Goal: Task Accomplishment & Management: Complete application form

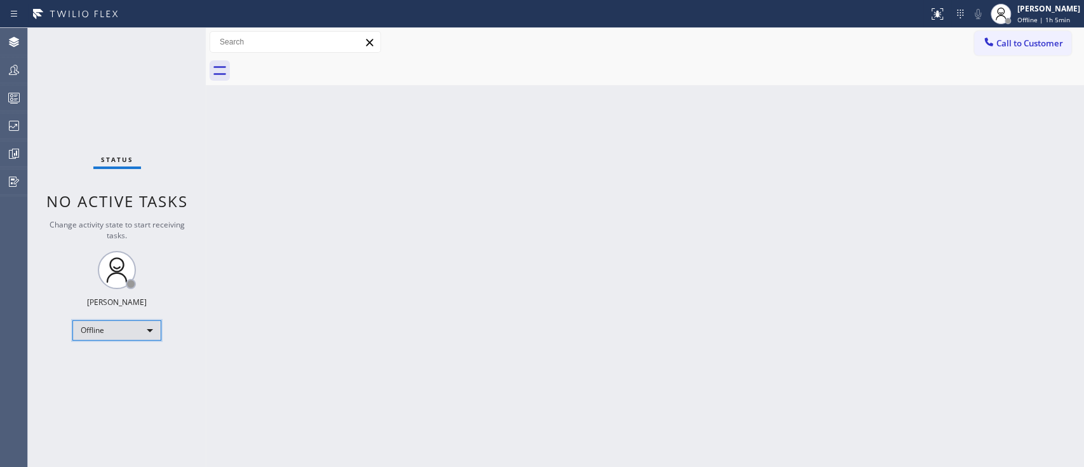
click at [119, 320] on div "Offline" at bounding box center [116, 330] width 89 height 20
click at [105, 379] on li "Unavailable" at bounding box center [116, 377] width 86 height 15
click at [479, 289] on div "Back to Dashboard Change Sender ID Customers Technicians Select a contact Outbo…" at bounding box center [645, 247] width 878 height 439
click at [3, 70] on div at bounding box center [14, 69] width 28 height 15
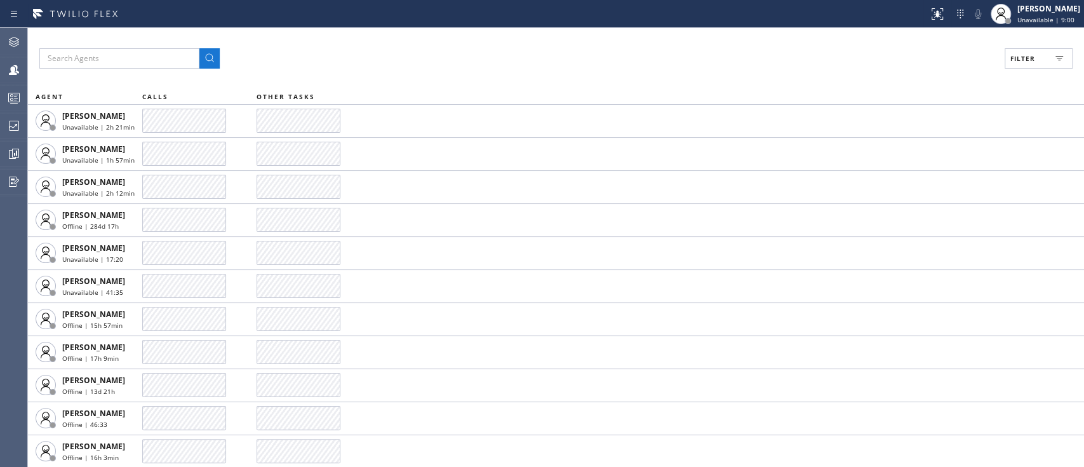
click at [1034, 63] on button "Filter" at bounding box center [1039, 58] width 68 height 20
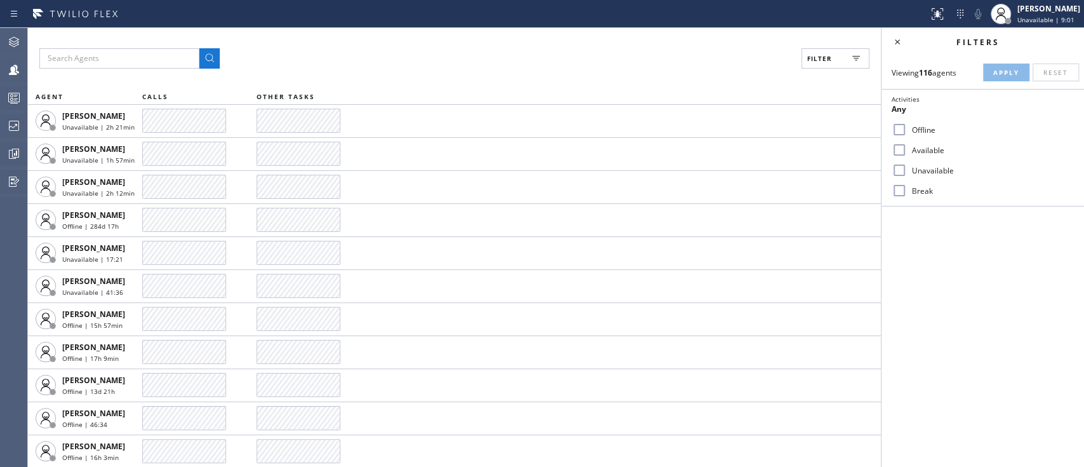
click at [922, 145] on label "Available" at bounding box center [990, 150] width 167 height 11
click at [907, 144] on input "Available" at bounding box center [899, 149] width 15 height 15
click at [1016, 67] on button "Apply" at bounding box center [1006, 73] width 46 height 18
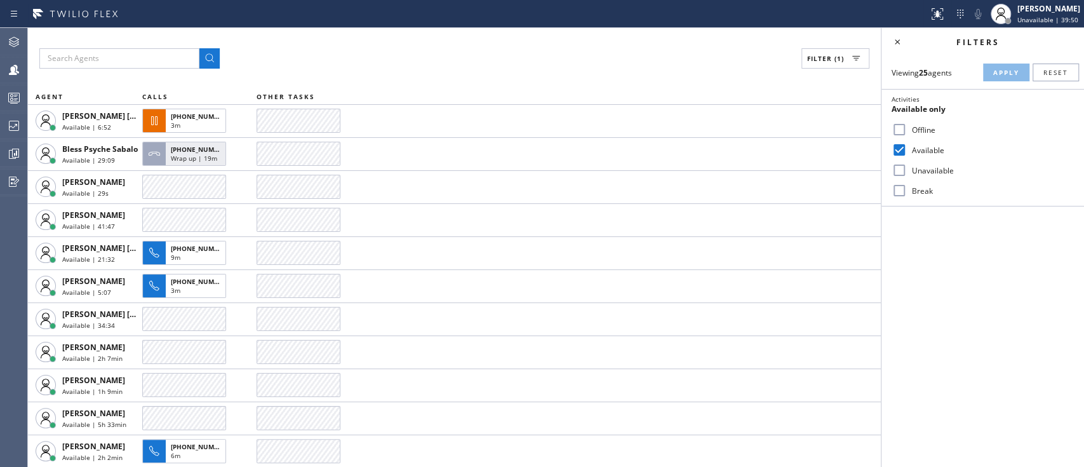
click at [918, 396] on div "Filters Viewing 25 agents Apply Reset Activities Available only Offline Availab…" at bounding box center [982, 247] width 203 height 439
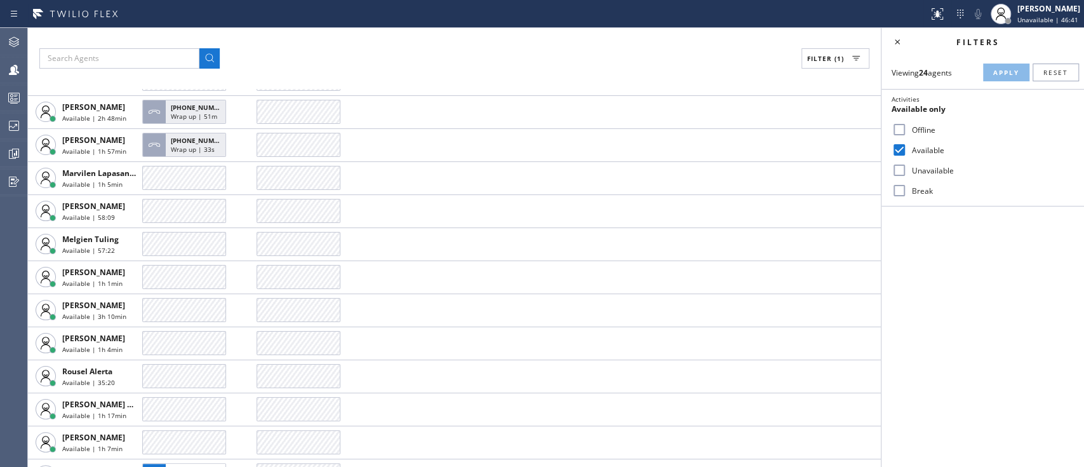
scroll to position [461, 0]
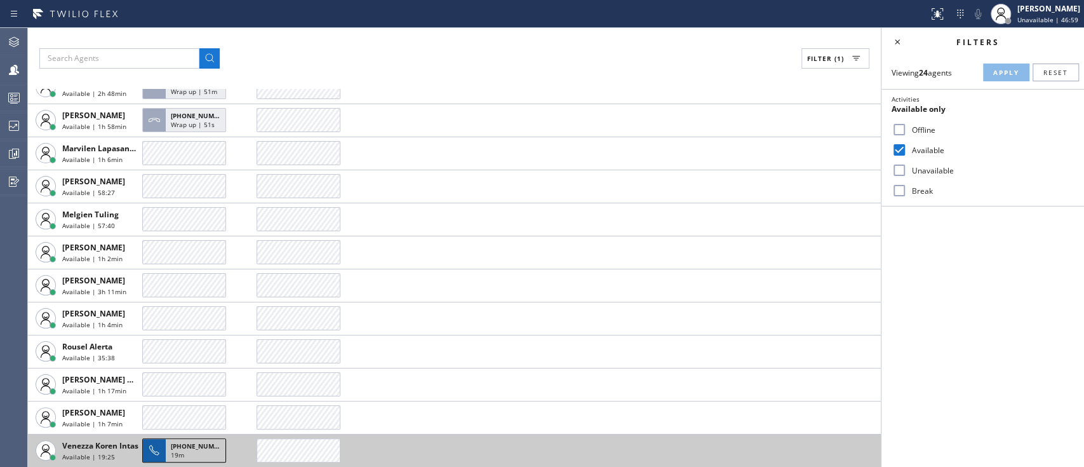
click at [199, 447] on span "+13127991330" at bounding box center [200, 445] width 58 height 9
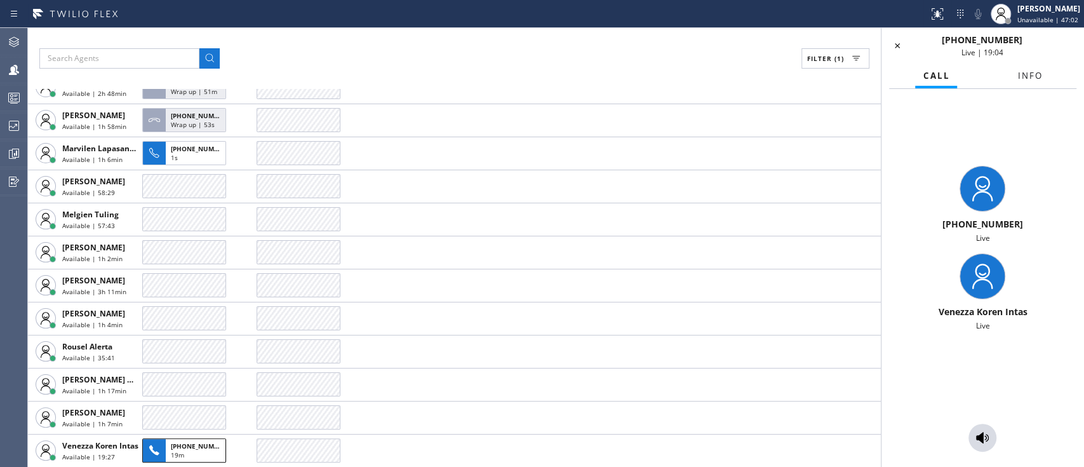
click at [1036, 74] on span "Info" at bounding box center [1029, 75] width 25 height 11
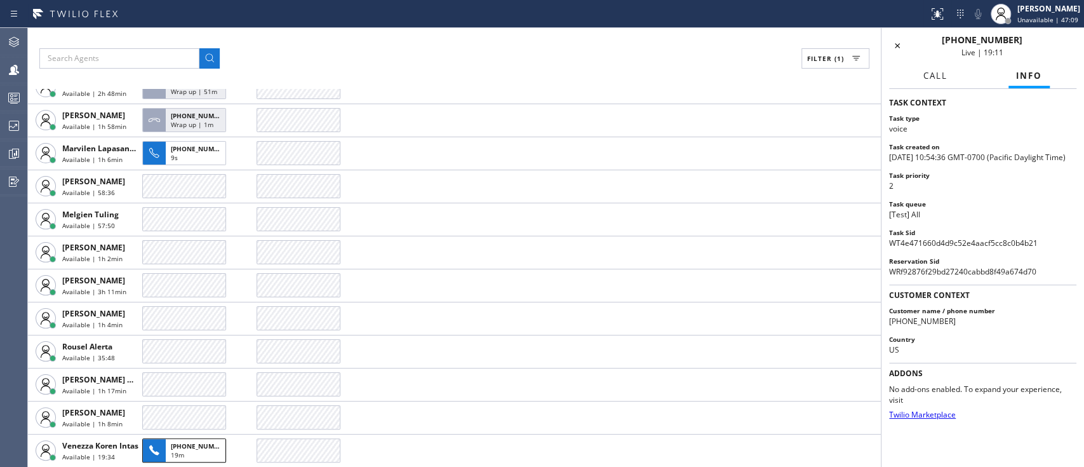
click at [946, 75] on span "Call" at bounding box center [935, 75] width 24 height 11
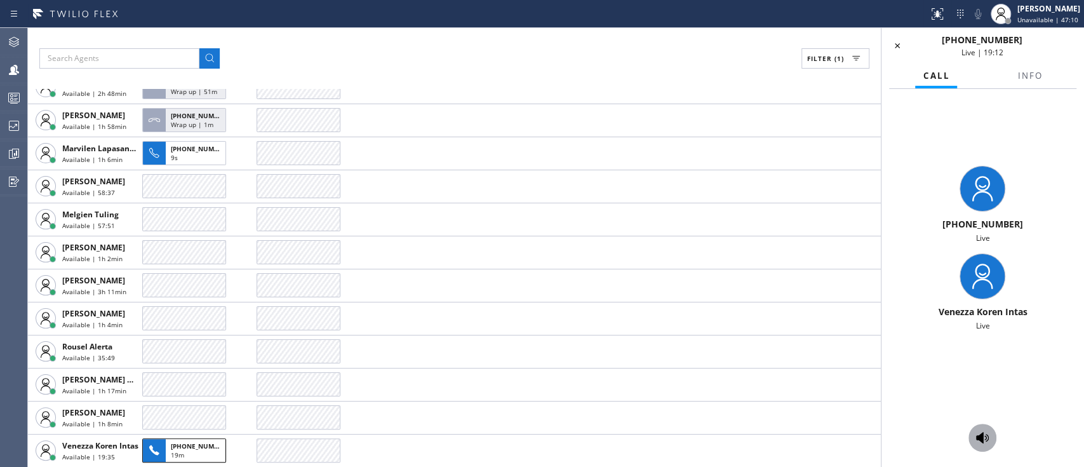
click at [975, 446] on button at bounding box center [983, 438] width 28 height 28
click at [977, 443] on icon at bounding box center [982, 437] width 15 height 15
click at [981, 430] on icon at bounding box center [982, 437] width 15 height 15
click at [899, 49] on icon at bounding box center [897, 45] width 15 height 15
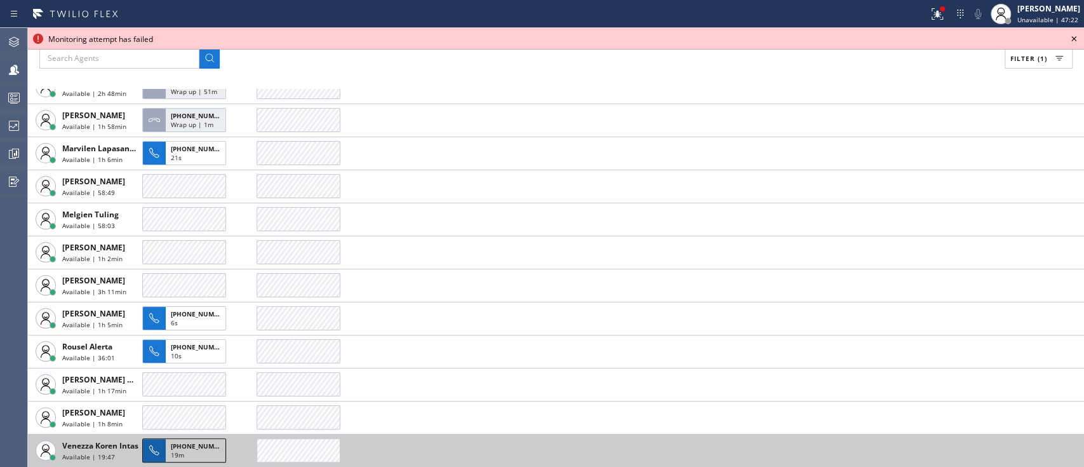
click at [201, 441] on span "+13127991330" at bounding box center [200, 445] width 58 height 9
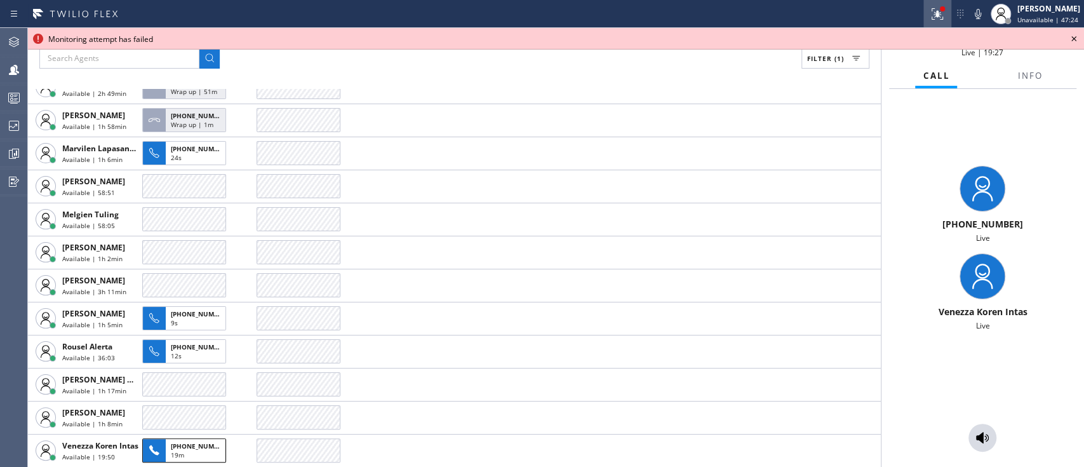
click at [930, 18] on icon at bounding box center [937, 13] width 15 height 15
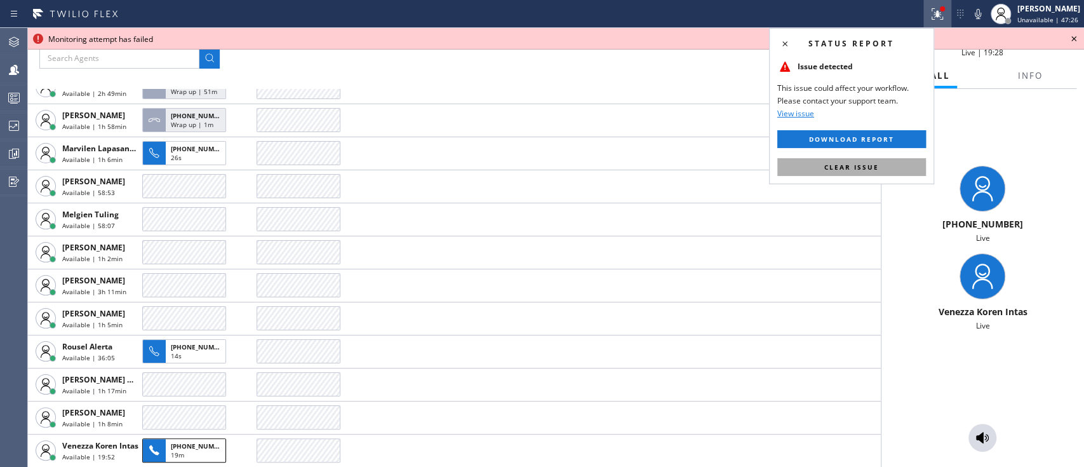
click at [848, 166] on span "Clear issue" at bounding box center [851, 167] width 55 height 9
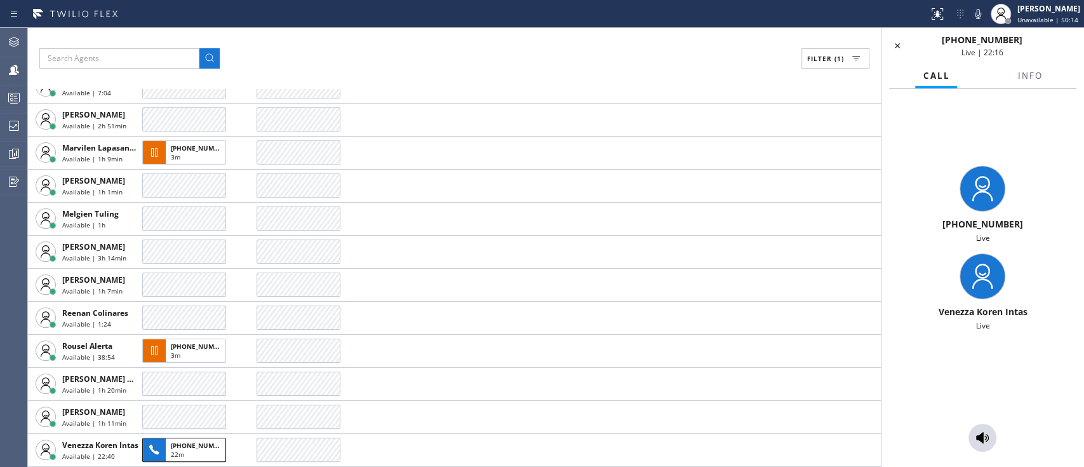
scroll to position [364, 0]
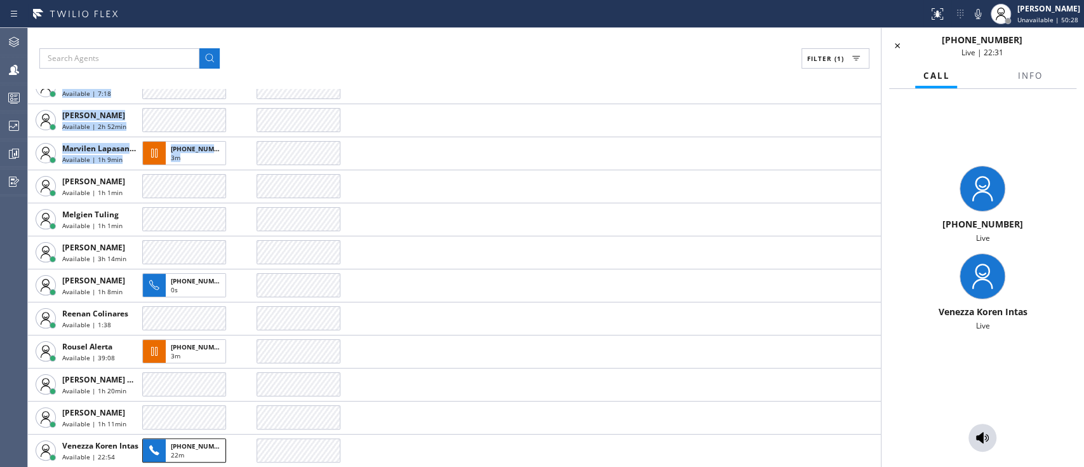
drag, startPoint x: 848, startPoint y: 166, endPoint x: 613, endPoint y: 497, distance: 406.7
click at [613, 466] on html "Status report No issues detected If you experience an issue, please download th…" at bounding box center [542, 233] width 1084 height 467
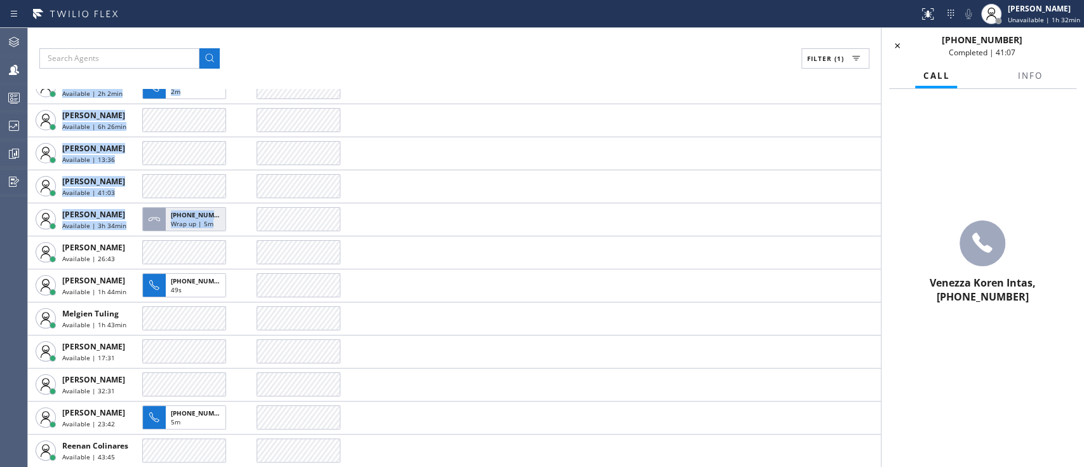
scroll to position [462, 0]
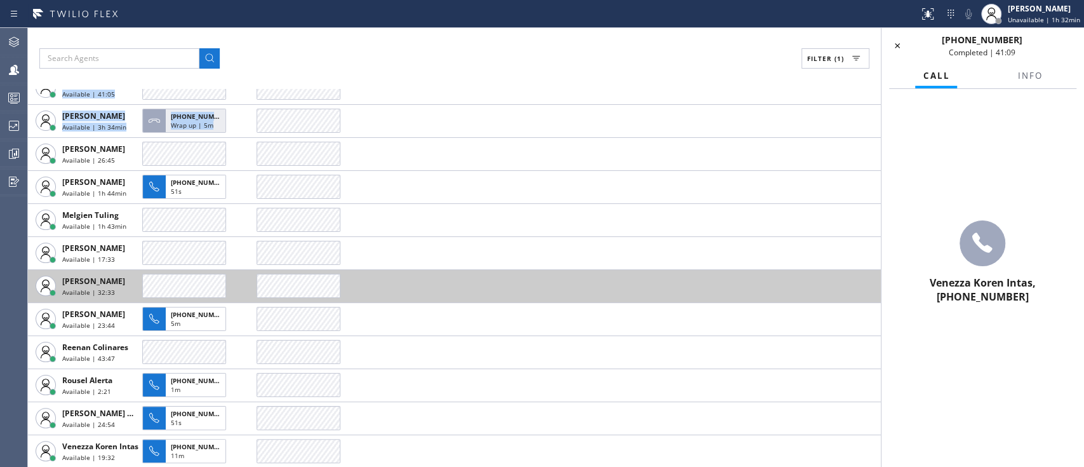
click at [233, 272] on td at bounding box center [199, 285] width 114 height 33
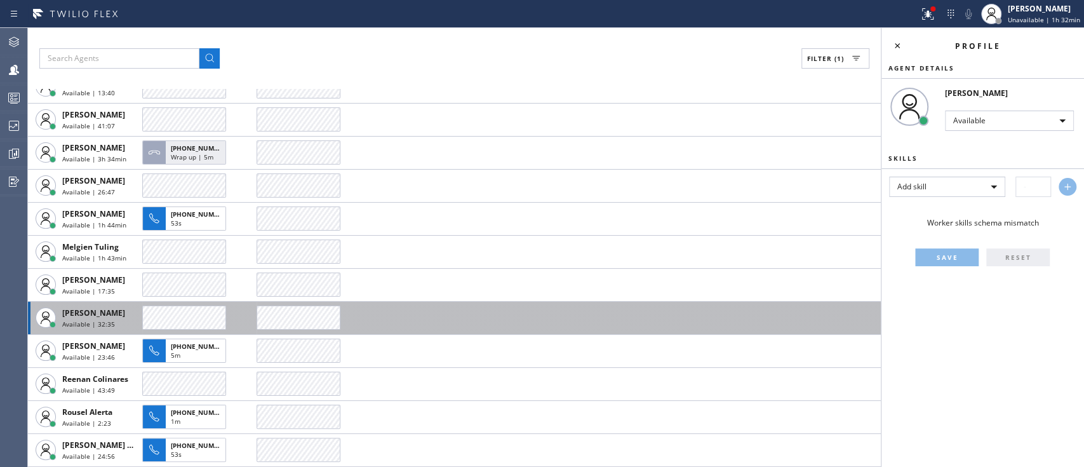
scroll to position [429, 0]
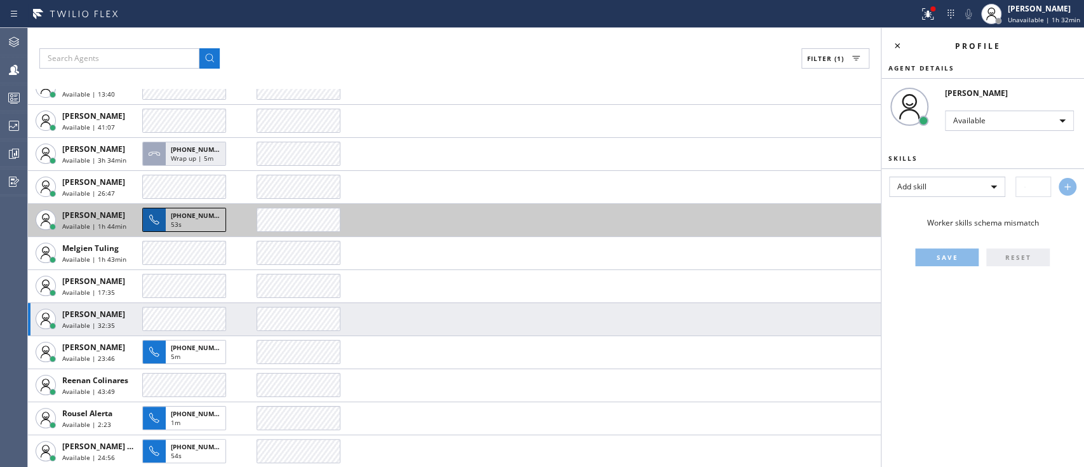
click at [194, 213] on span "+19088121414" at bounding box center [200, 215] width 58 height 9
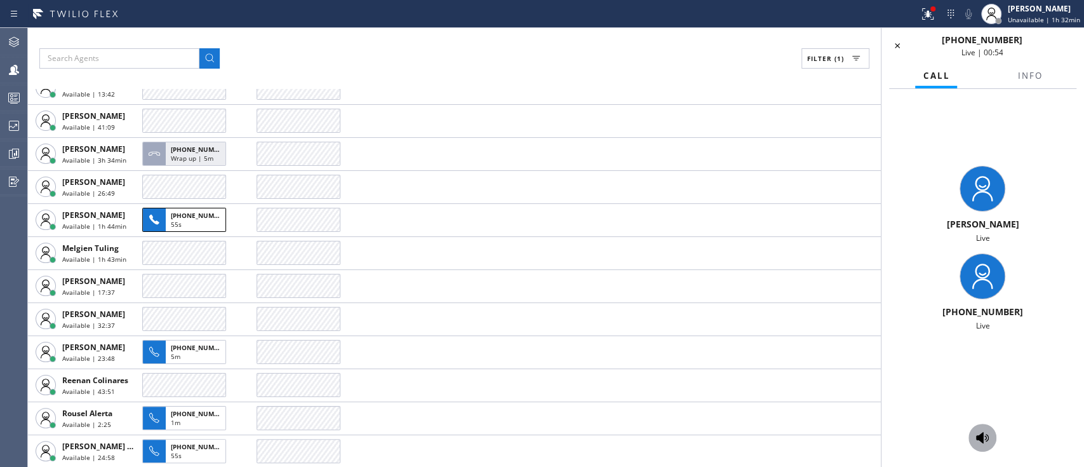
click at [979, 441] on icon at bounding box center [982, 437] width 15 height 15
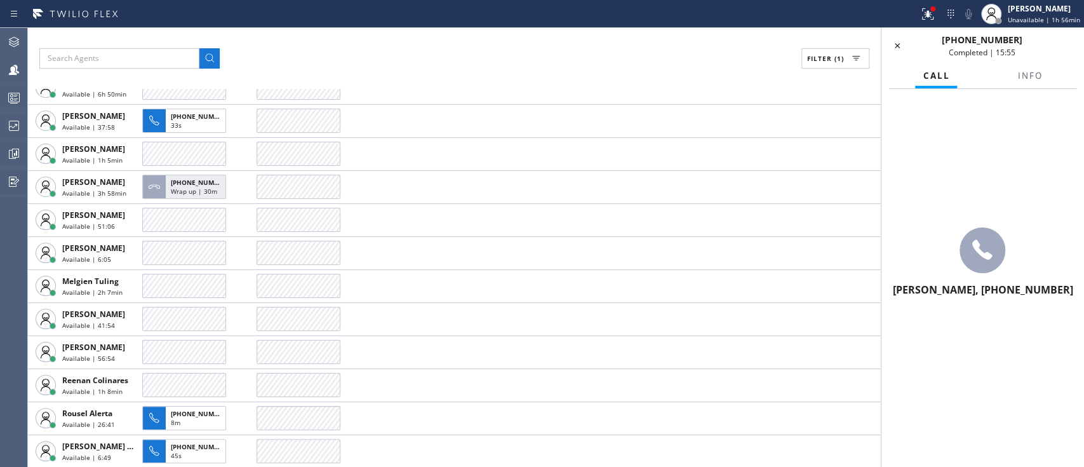
scroll to position [427, 0]
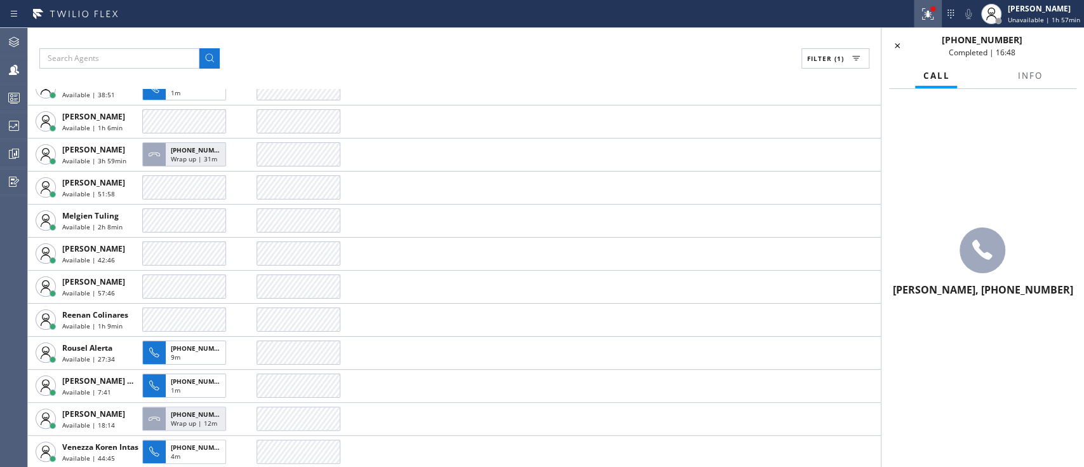
click at [925, 18] on icon at bounding box center [927, 13] width 15 height 15
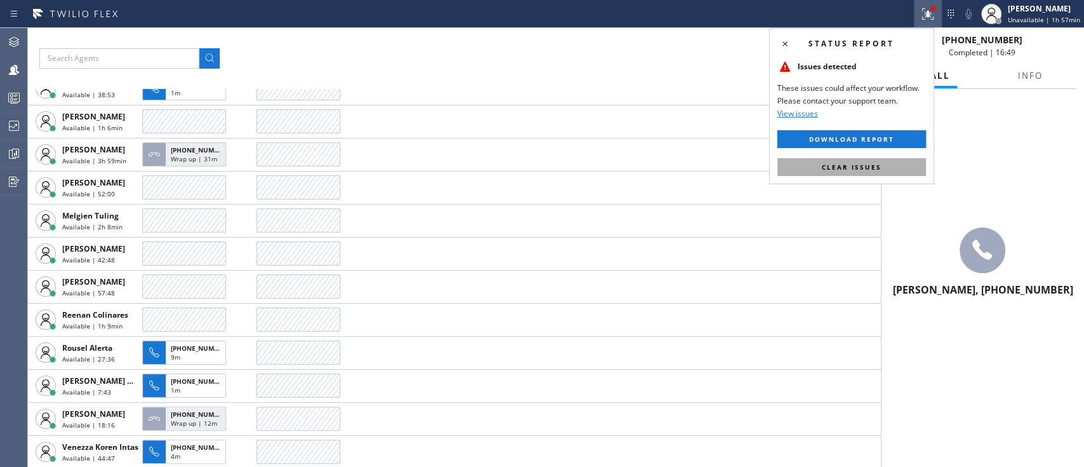
click at [847, 166] on span "Clear issues" at bounding box center [852, 167] width 60 height 9
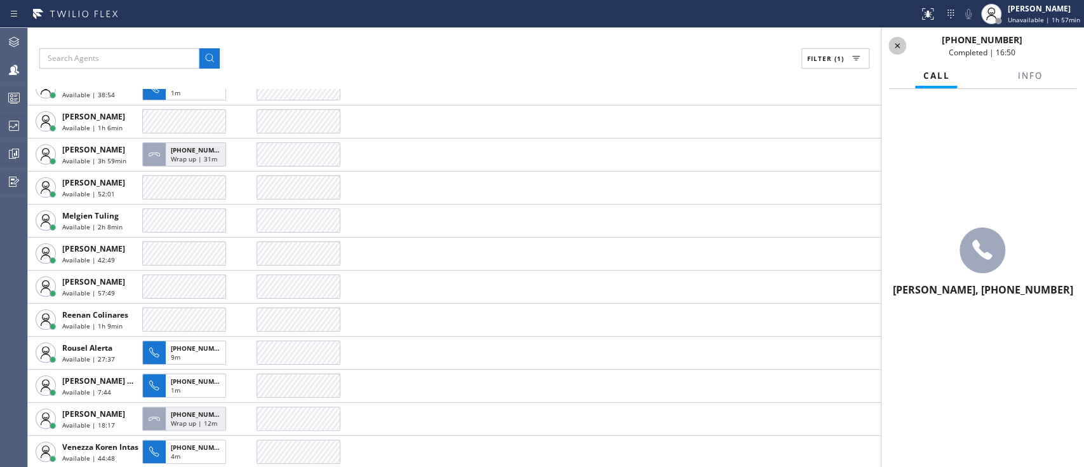
click at [898, 39] on icon at bounding box center [897, 45] width 15 height 15
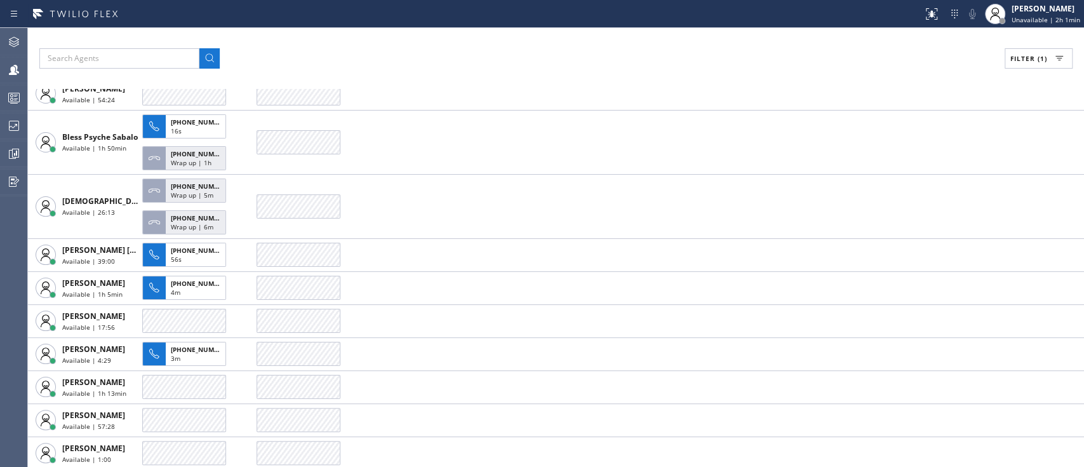
scroll to position [26, 0]
click at [1060, 69] on div "Filter (1) AGENT CALLS OTHER TASKS Amir Asamov Available | 54:28 Bless Psyche S…" at bounding box center [556, 247] width 1056 height 439
click at [1055, 60] on icon at bounding box center [1059, 58] width 15 height 15
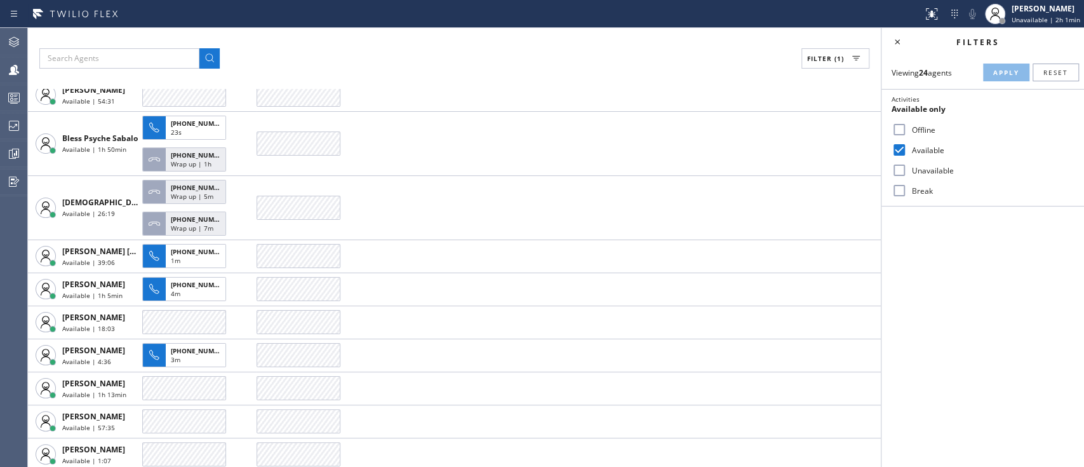
click at [923, 151] on label "Available" at bounding box center [990, 150] width 167 height 11
click at [907, 151] on input "Available" at bounding box center [899, 149] width 15 height 15
checkbox input "false"
click at [897, 168] on input "Unavailable" at bounding box center [899, 170] width 15 height 15
click at [1012, 78] on button "Apply" at bounding box center [1006, 73] width 46 height 18
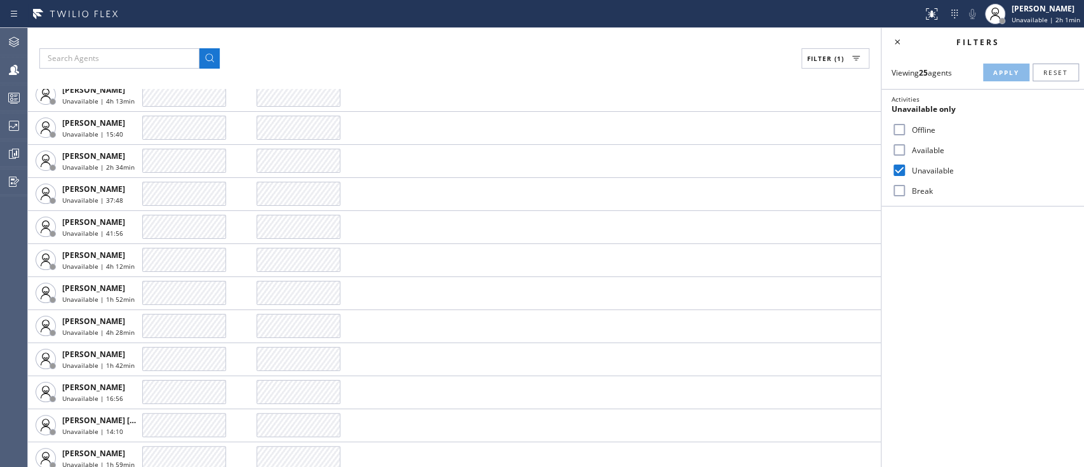
click at [934, 165] on label "Unavailable" at bounding box center [990, 170] width 167 height 11
click at [907, 164] on input "Unavailable" at bounding box center [899, 170] width 15 height 15
checkbox input "false"
click at [930, 152] on label "Available" at bounding box center [990, 150] width 167 height 11
click at [907, 152] on input "Available" at bounding box center [899, 149] width 15 height 15
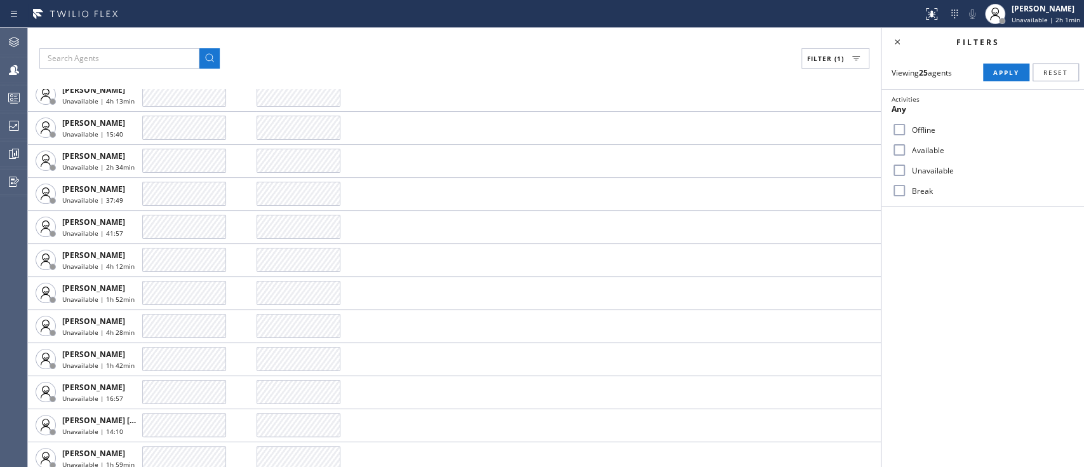
checkbox input "true"
click at [998, 73] on span "Apply" at bounding box center [1006, 72] width 26 height 9
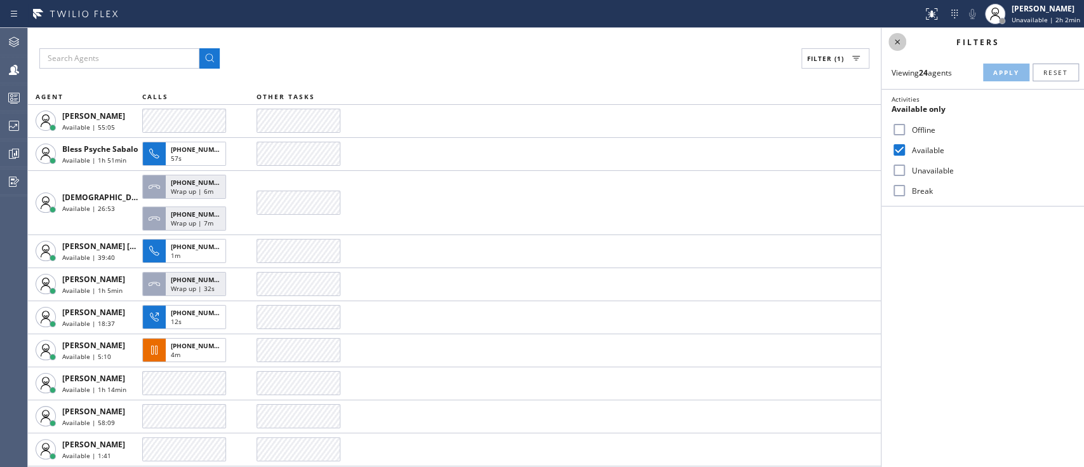
click at [898, 50] on button at bounding box center [897, 42] width 18 height 18
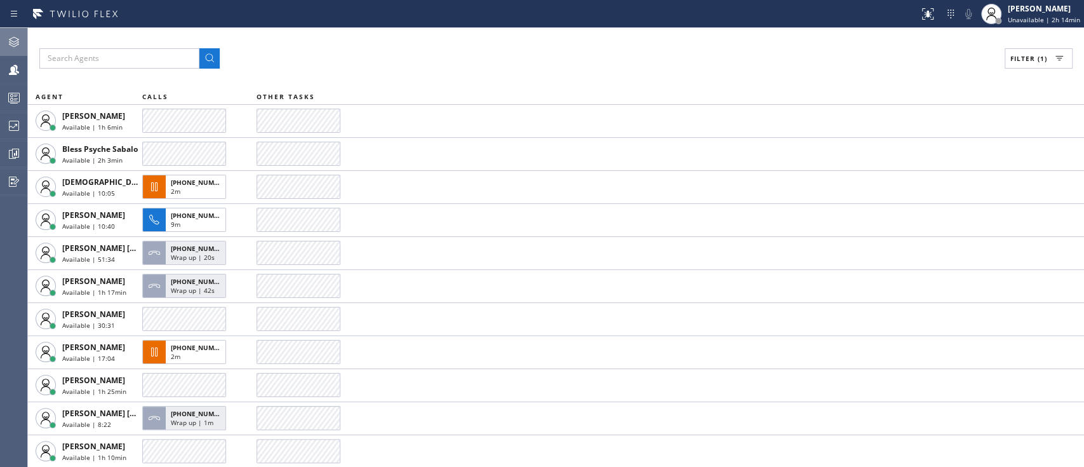
click at [7, 43] on icon at bounding box center [13, 41] width 15 height 15
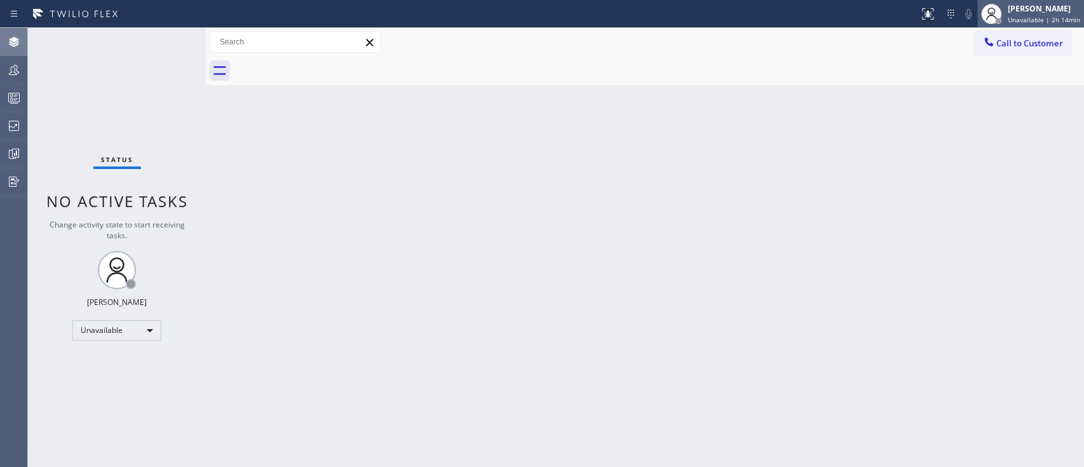
click at [1063, 18] on span "Unavailable | 2h 14min" at bounding box center [1044, 19] width 72 height 9
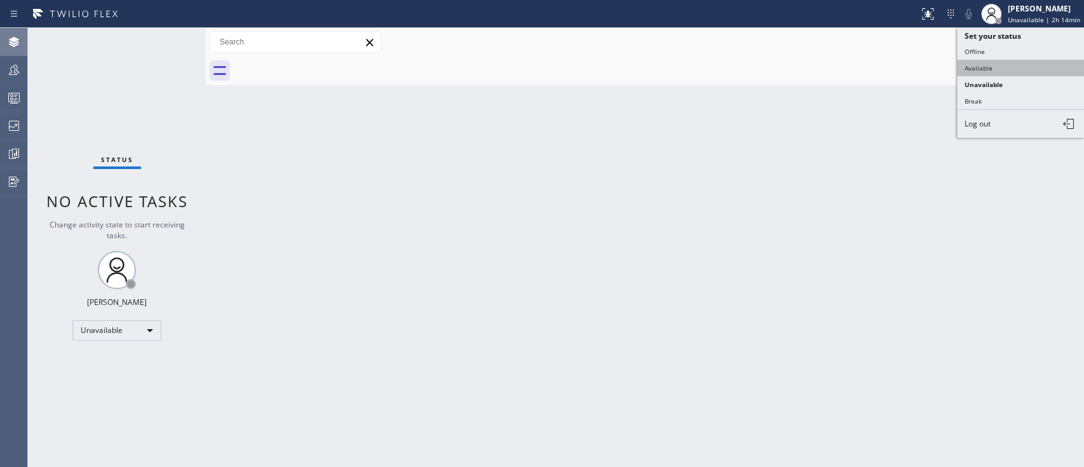
click at [993, 69] on button "Available" at bounding box center [1020, 68] width 127 height 17
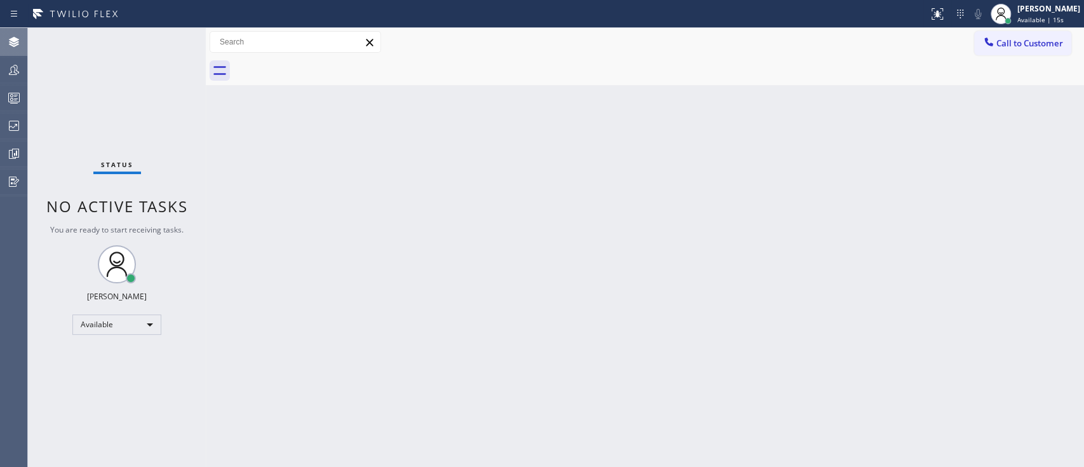
click at [862, 284] on div "Back to Dashboard Change Sender ID Customers Technicians Select a contact Outbo…" at bounding box center [645, 247] width 878 height 439
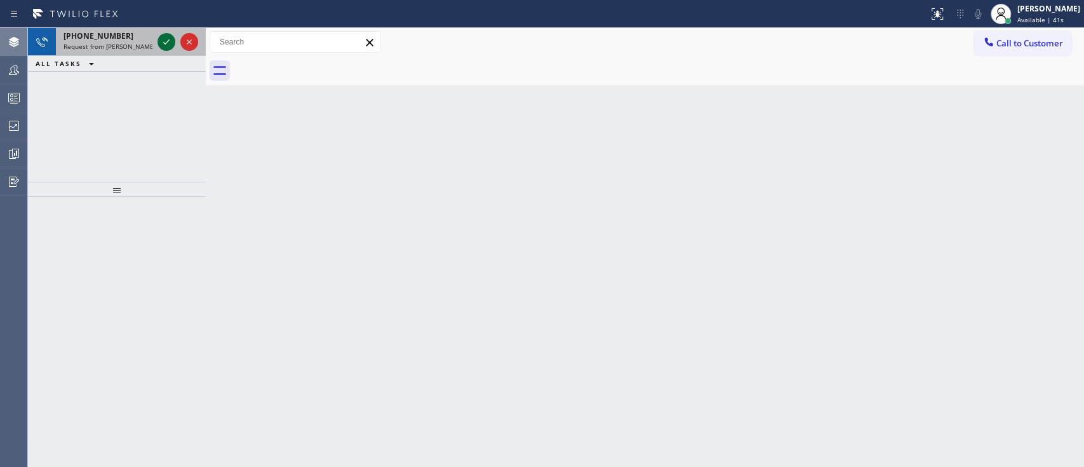
click at [168, 40] on icon at bounding box center [166, 41] width 15 height 15
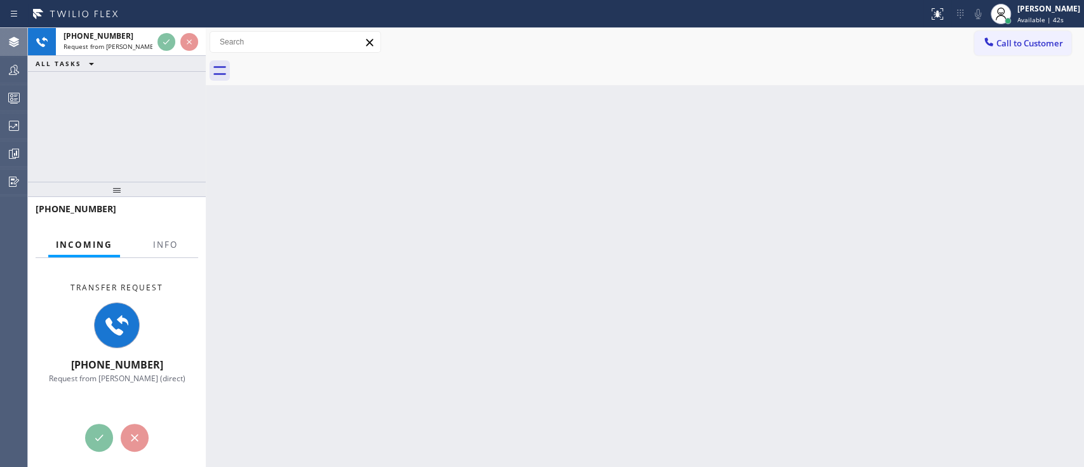
click at [139, 239] on div "Incoming Info" at bounding box center [117, 244] width 163 height 25
click at [156, 247] on span "Info" at bounding box center [165, 244] width 25 height 11
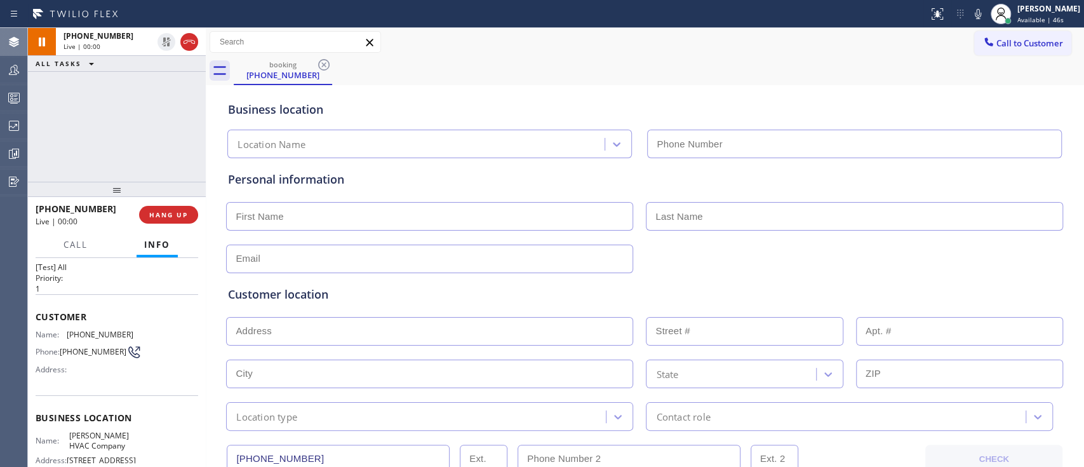
type input "[PHONE_NUMBER]"
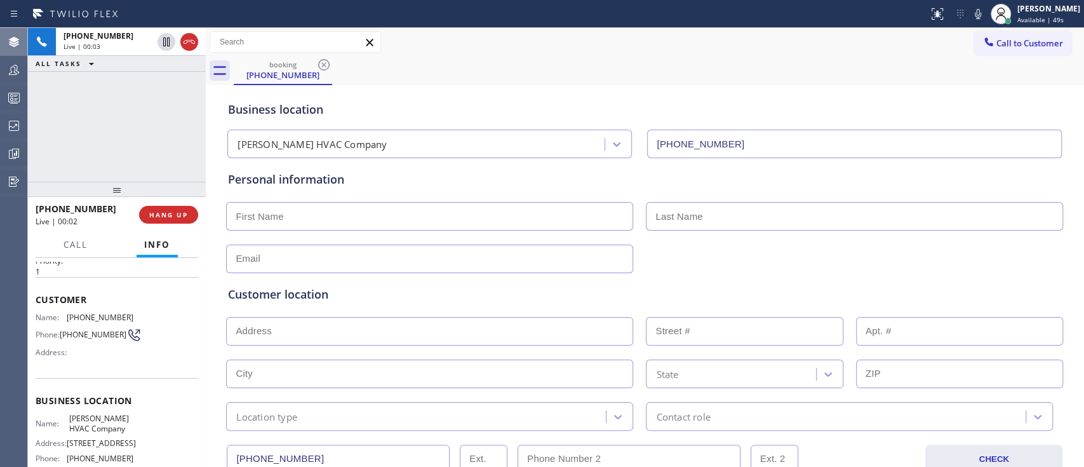
scroll to position [38, 0]
paste input "126 Hamilton RdRidgewood, NJ 07450"
click at [398, 333] on input "126 Hamilton RdRidgewood, NJ 07450" at bounding box center [429, 331] width 407 height 29
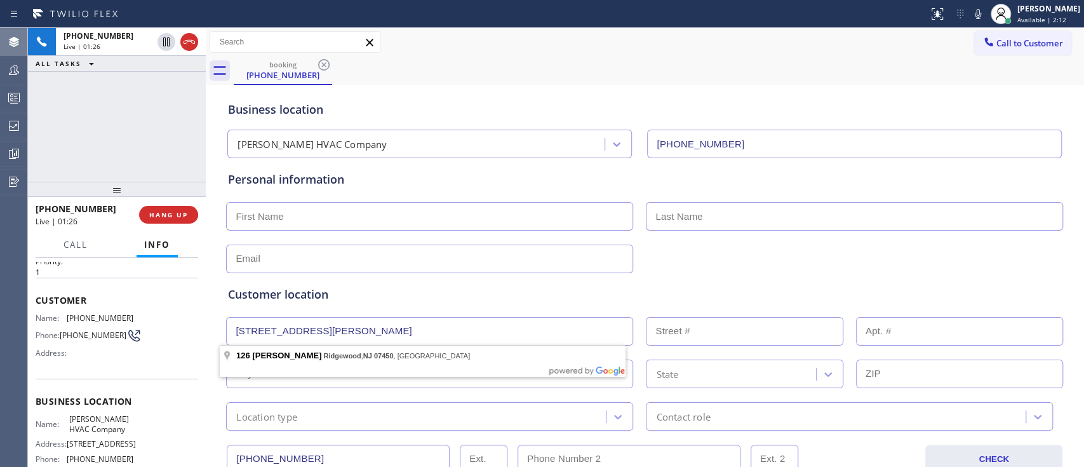
type input "126 Hamilton Rd"
type input "126"
type input "Ridgewood"
type input "07450"
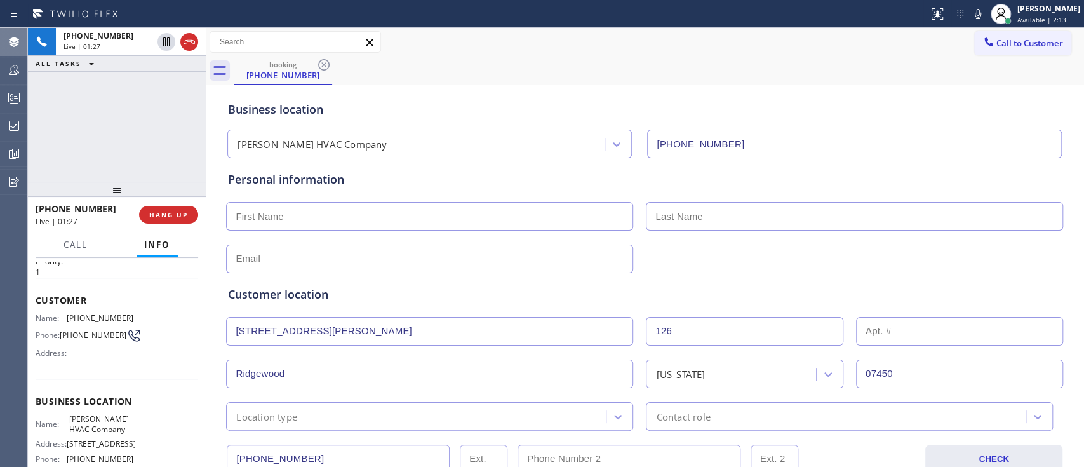
click at [523, 226] on input "text" at bounding box center [429, 216] width 407 height 29
type input "[PERSON_NAME]"
click at [702, 250] on div at bounding box center [645, 257] width 840 height 31
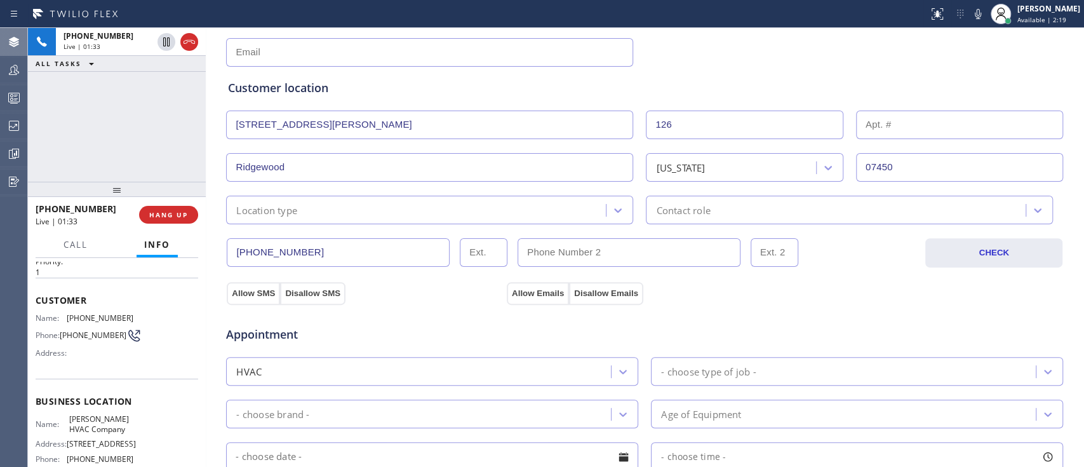
scroll to position [0, 0]
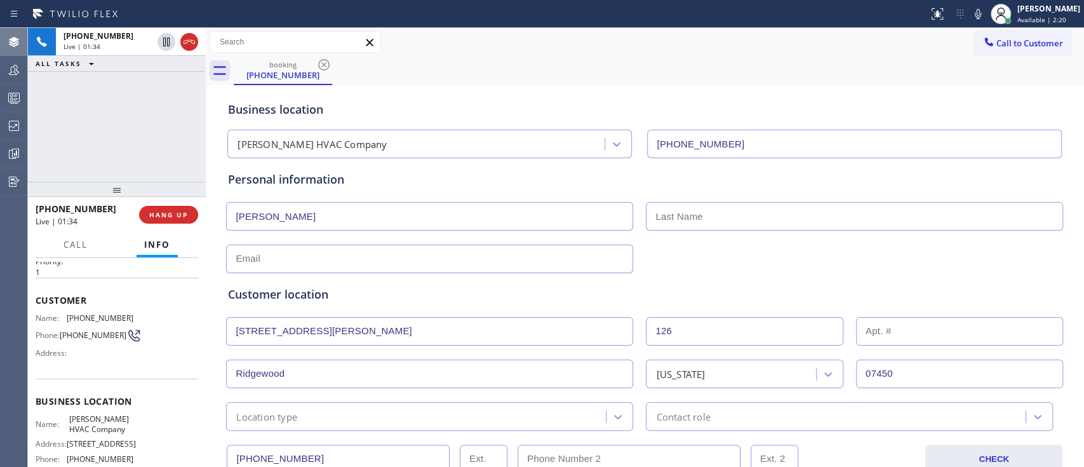
click at [688, 208] on input "text" at bounding box center [854, 216] width 417 height 29
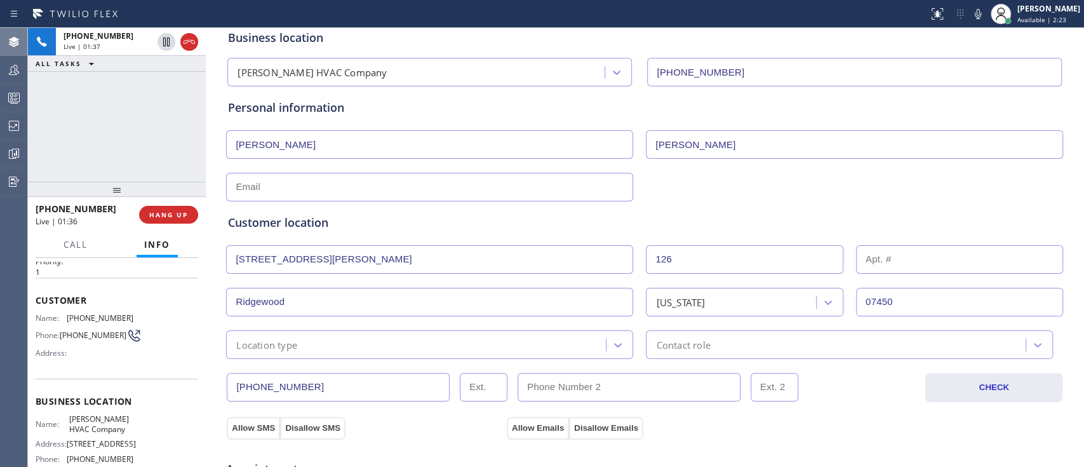
scroll to position [72, 0]
type input "[PERSON_NAME]"
click at [970, 18] on icon at bounding box center [977, 13] width 15 height 15
click at [168, 46] on icon at bounding box center [166, 41] width 6 height 9
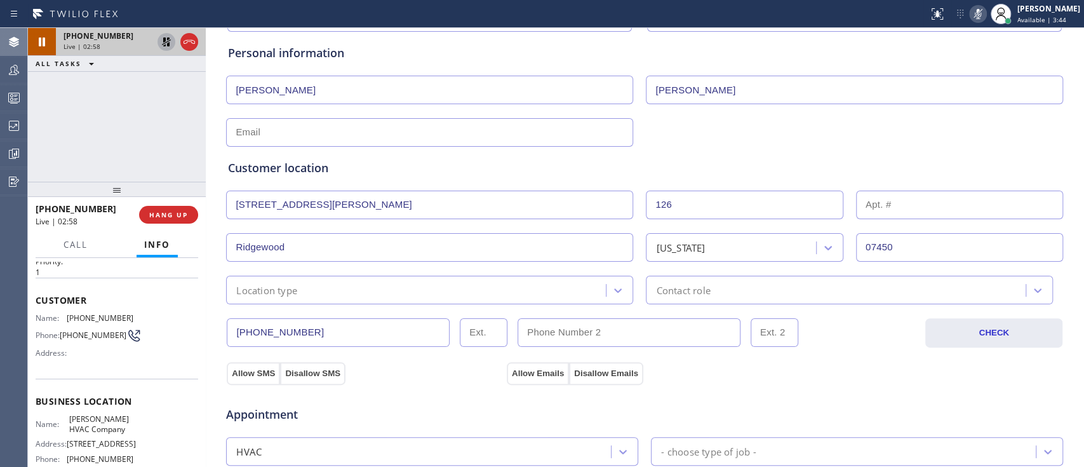
scroll to position [128, 0]
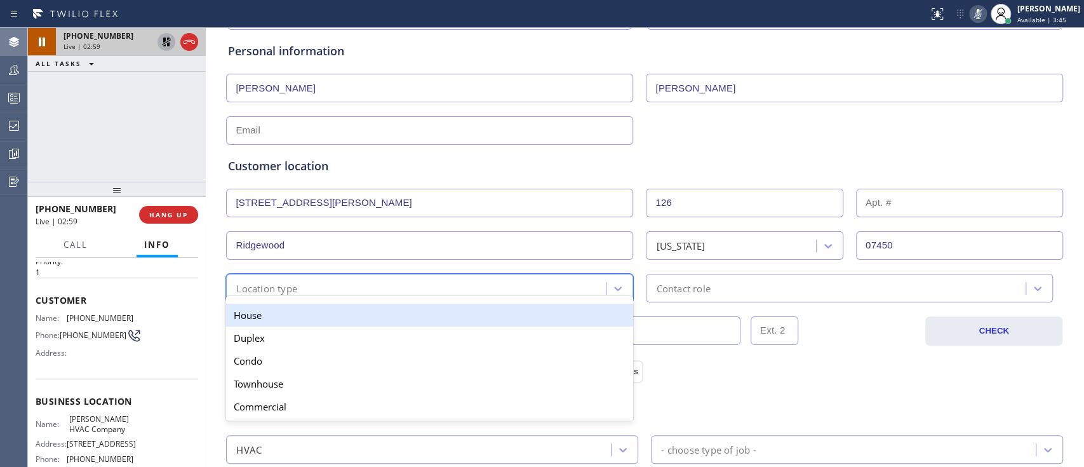
click at [387, 283] on div "Location type" at bounding box center [418, 288] width 376 height 22
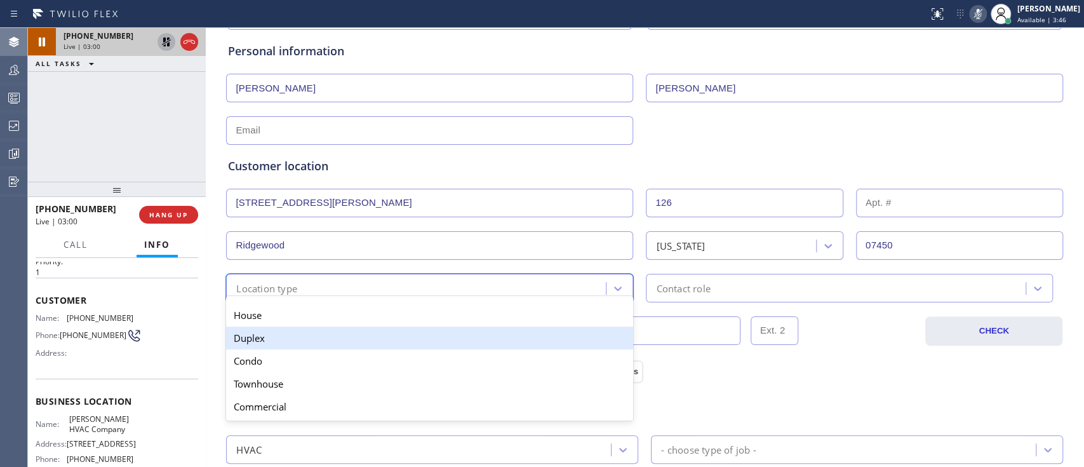
click at [395, 326] on div "Duplex" at bounding box center [429, 337] width 407 height 23
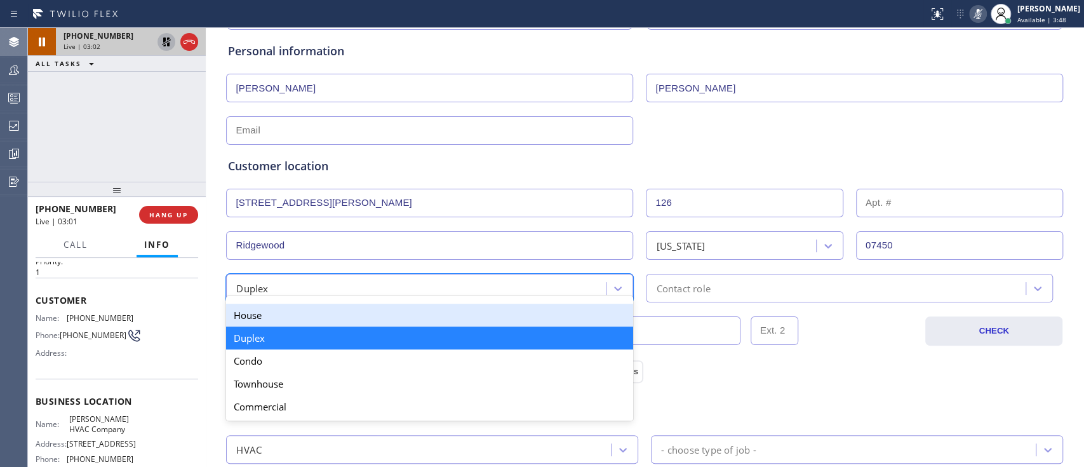
drag, startPoint x: 420, startPoint y: 292, endPoint x: 411, endPoint y: 305, distance: 15.5
click at [411, 302] on div "option Duplex, selected. option House focused, 1 of 5. 5 results available. Use…" at bounding box center [429, 288] width 407 height 29
click at [411, 305] on div "House" at bounding box center [429, 315] width 407 height 23
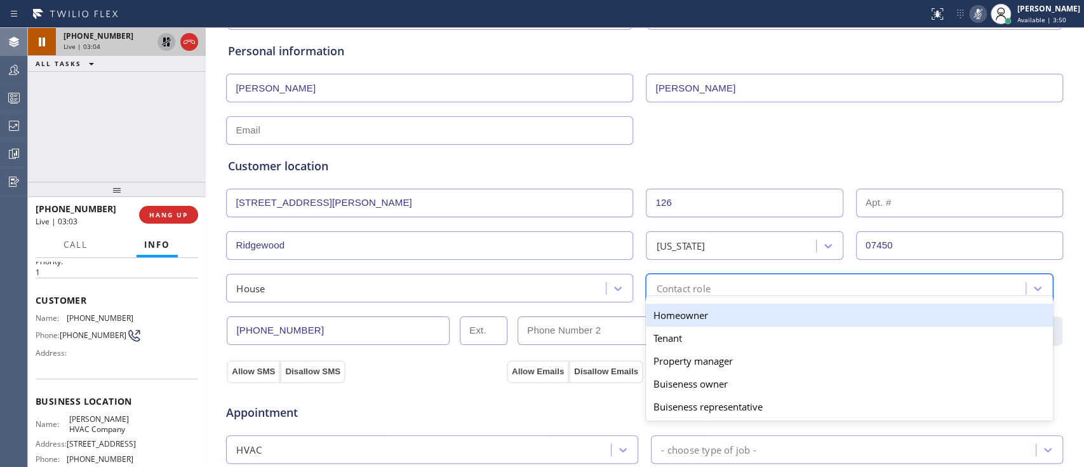
drag, startPoint x: 676, startPoint y: 282, endPoint x: 681, endPoint y: 315, distance: 33.4
click at [681, 302] on div "option Homeowner focused, 1 of 5. 5 results available. Use Up and Down to choos…" at bounding box center [849, 288] width 407 height 29
click at [681, 315] on div "Homeowner" at bounding box center [849, 315] width 407 height 23
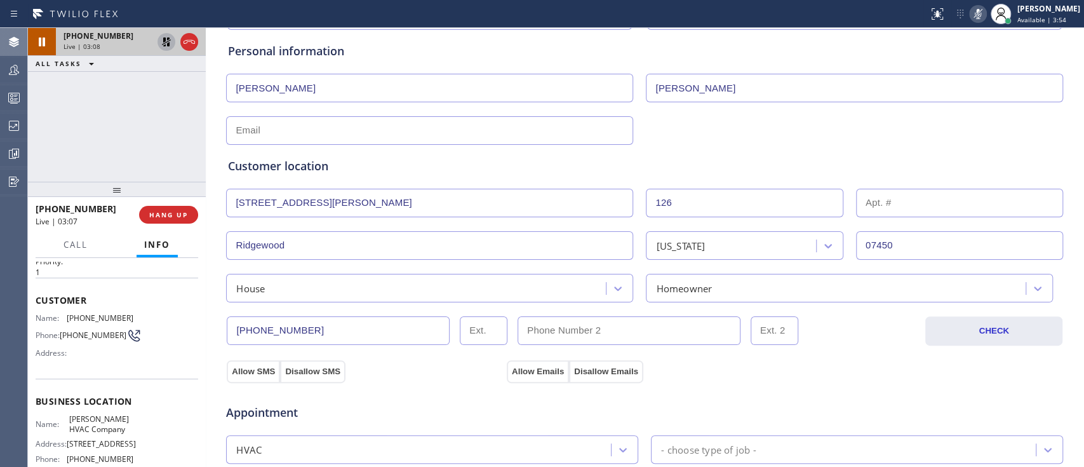
click at [876, 165] on div "Customer location" at bounding box center [644, 166] width 833 height 17
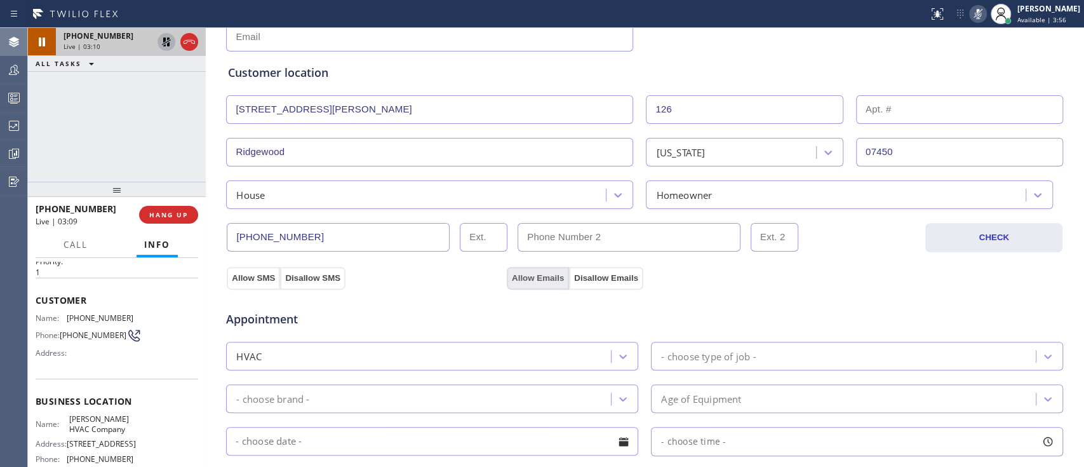
drag, startPoint x: 259, startPoint y: 272, endPoint x: 525, endPoint y: 272, distance: 265.5
click at [525, 272] on div "Allow SMS Disallow SMS Allow Emails Disallow Emails" at bounding box center [645, 276] width 840 height 25
click at [525, 272] on button "Allow Emails" at bounding box center [538, 278] width 62 height 23
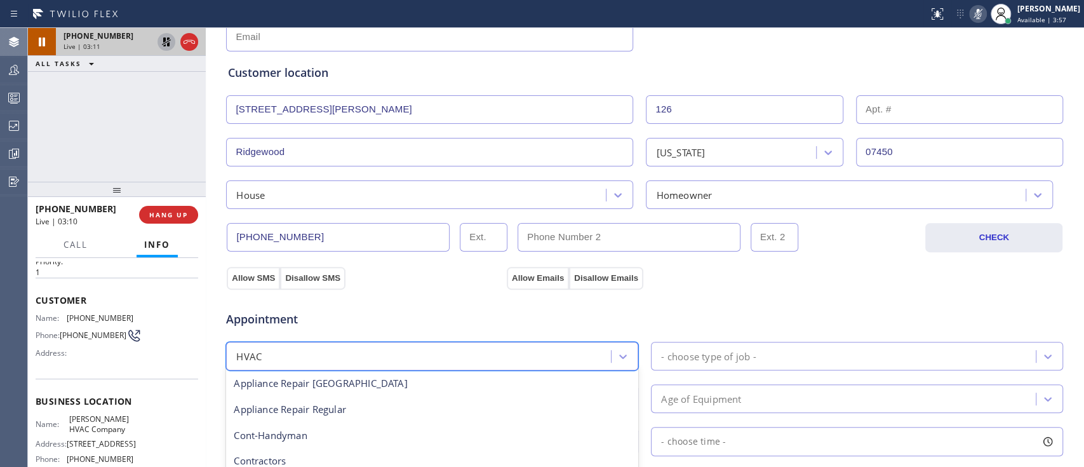
click at [457, 358] on div "HVAC" at bounding box center [420, 356] width 381 height 22
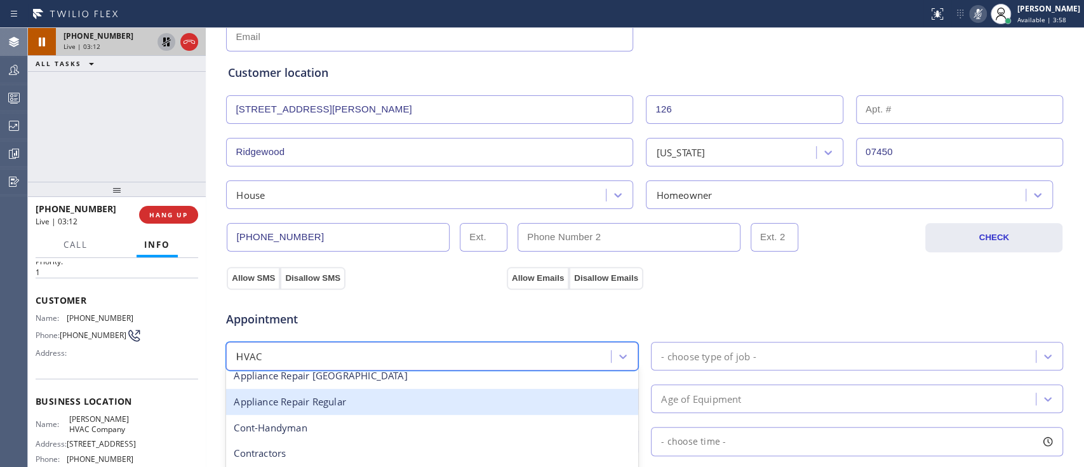
scroll to position [9, 0]
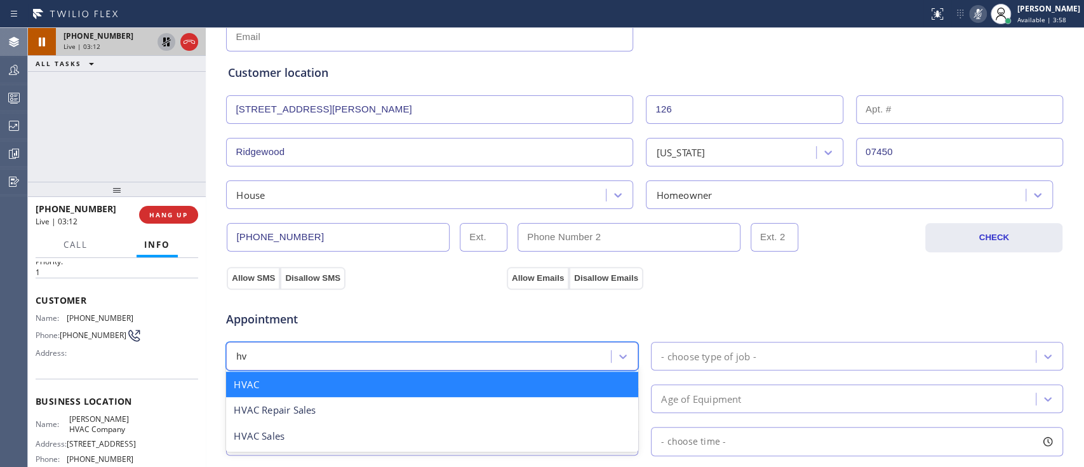
type input "hva"
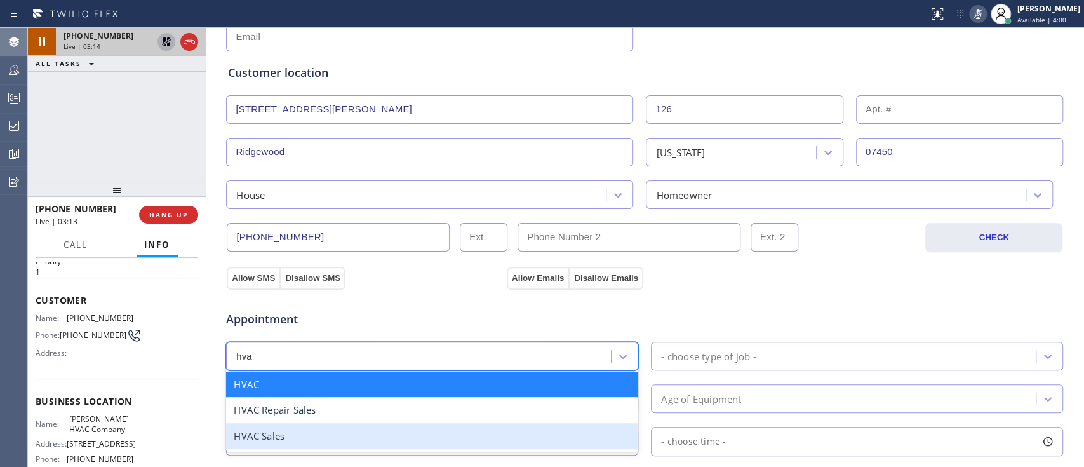
click at [404, 445] on div "HVAC Sales" at bounding box center [432, 436] width 412 height 26
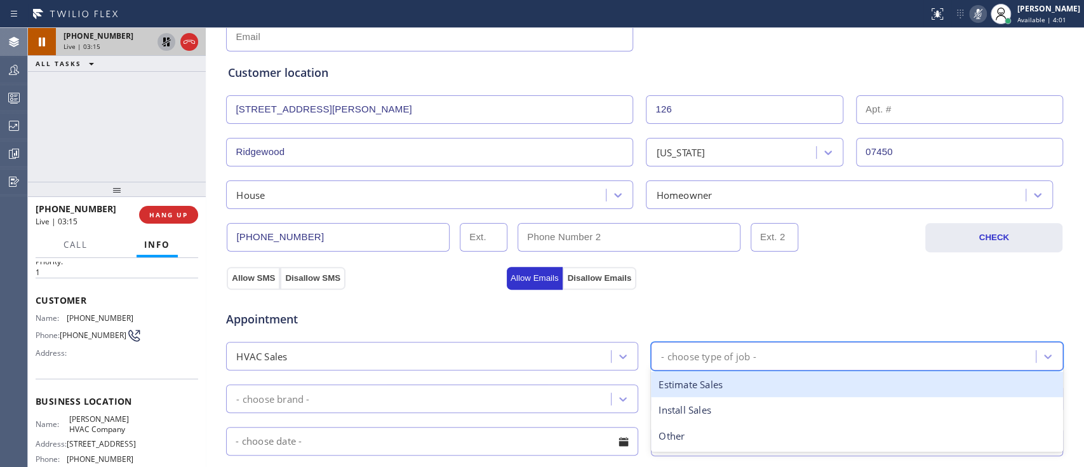
click at [671, 368] on div "- choose type of job -" at bounding box center [857, 356] width 412 height 29
click at [691, 389] on div "Estimate Sales" at bounding box center [857, 385] width 412 height 26
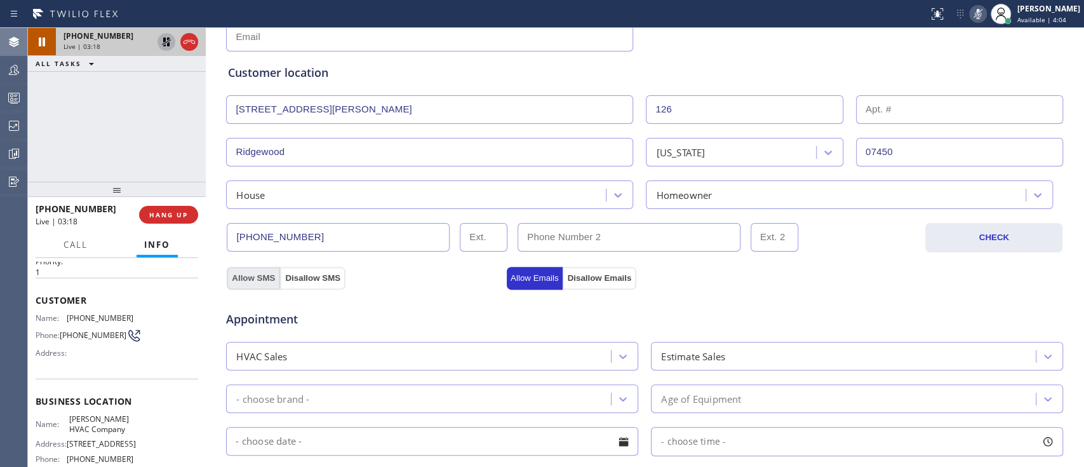
click at [241, 282] on button "Allow SMS" at bounding box center [253, 278] width 53 height 23
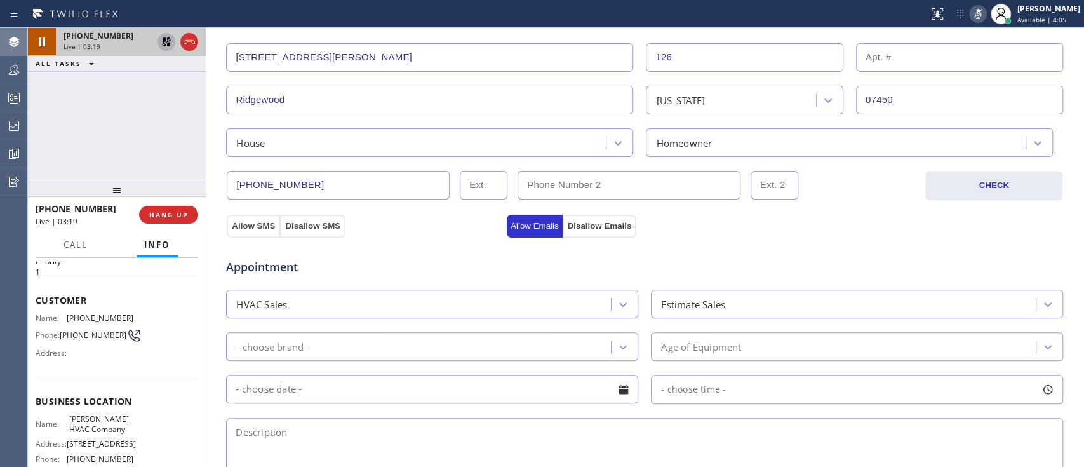
scroll to position [274, 0]
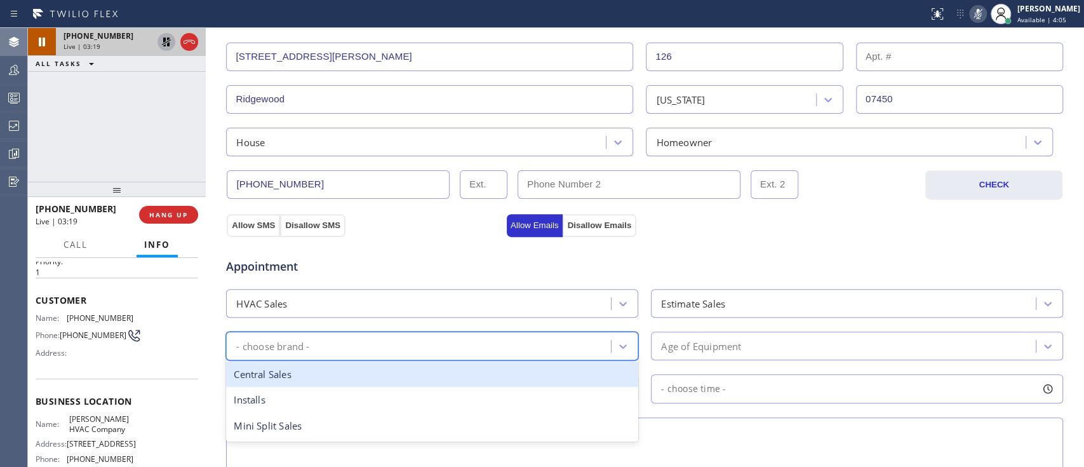
click at [410, 344] on div "- choose brand -" at bounding box center [420, 346] width 381 height 22
click at [396, 370] on div "Central Sales" at bounding box center [432, 374] width 412 height 26
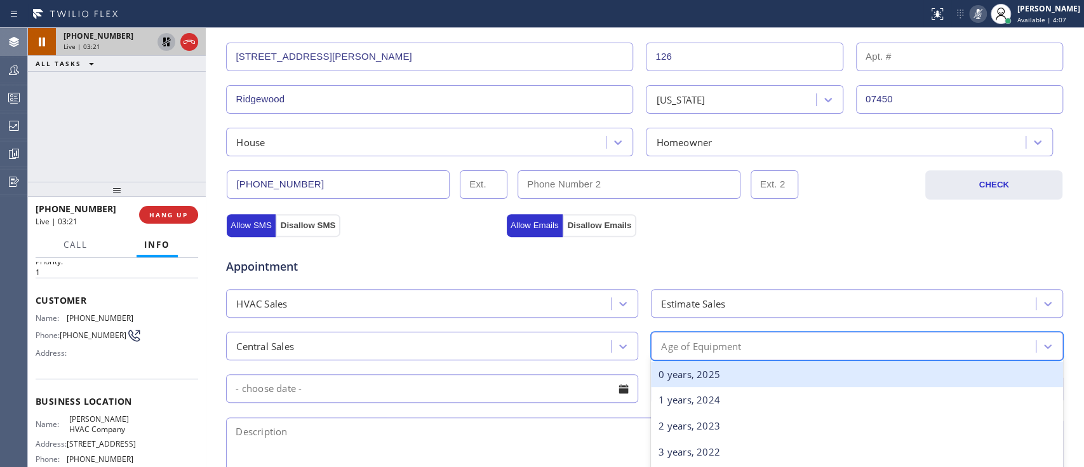
click at [690, 332] on div "Age of Equipment" at bounding box center [857, 346] width 412 height 29
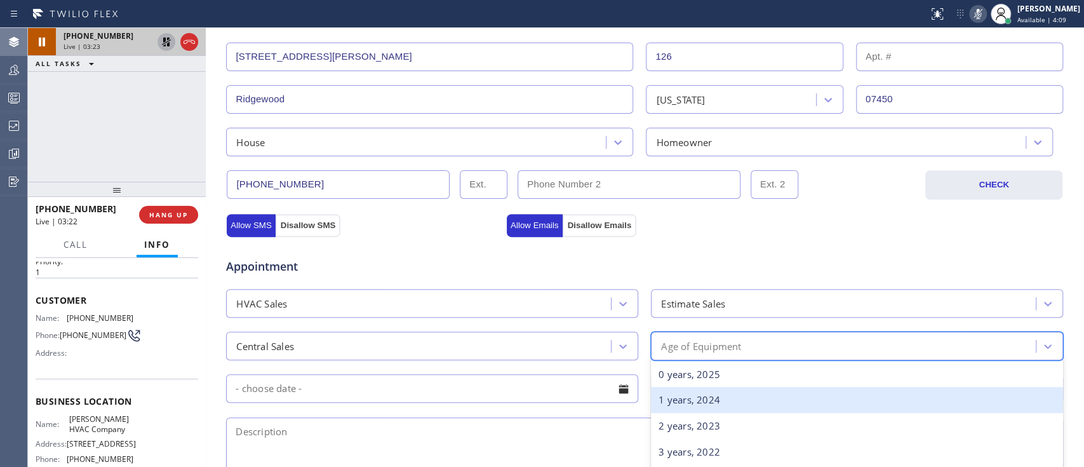
click at [690, 389] on div "1 years, 2024" at bounding box center [857, 400] width 412 height 26
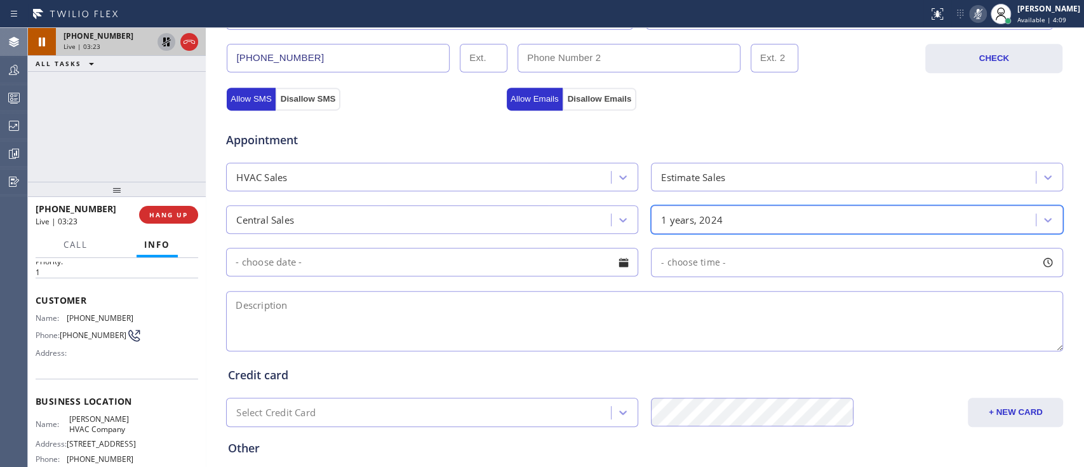
scroll to position [401, 0]
click at [452, 337] on textarea at bounding box center [644, 320] width 837 height 60
paste textarea "needs replacement for HVAC system since its very old, needs estimate for a new …"
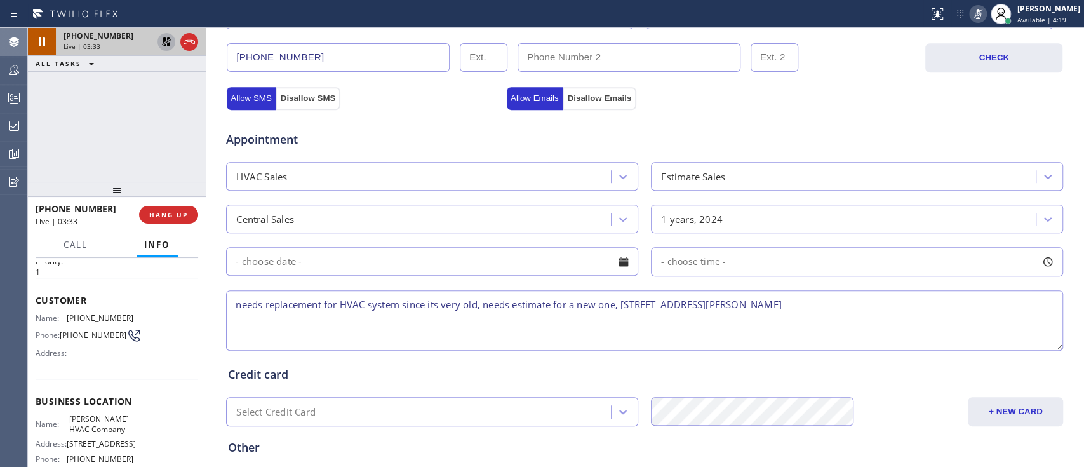
click at [808, 318] on textarea "needs replacement for HVAC system since its very old, needs estimate for a new …" at bounding box center [644, 320] width 837 height 60
drag, startPoint x: 66, startPoint y: 415, endPoint x: 101, endPoint y: 429, distance: 37.4
click at [101, 429] on div "Name: Timothy HVAC Company" at bounding box center [85, 424] width 98 height 20
copy span "[PERSON_NAME] HVAC Company"
click at [868, 322] on textarea "needs replacement for HVAC system since its very old, needs estimate for a new …" at bounding box center [644, 320] width 837 height 60
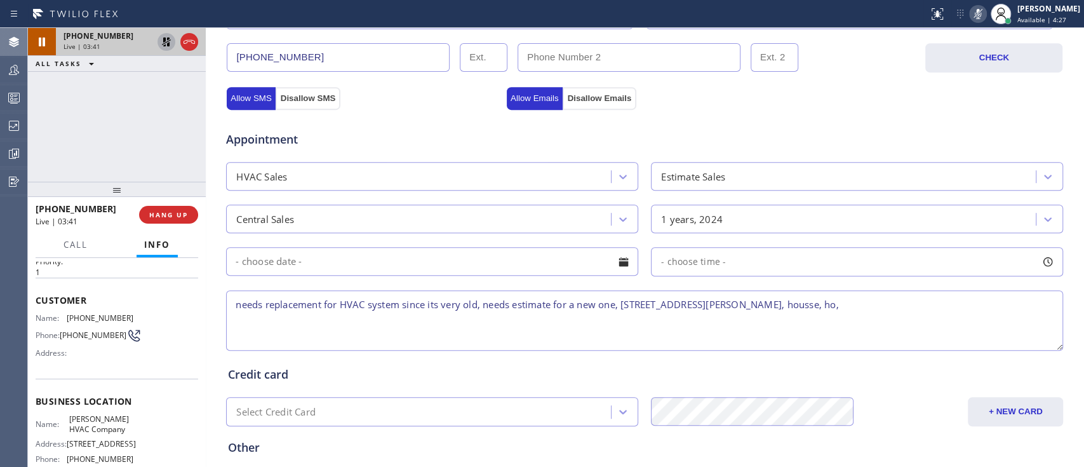
paste textarea "[PERSON_NAME] HVAC Company"
click at [231, 321] on textarea "needs replacement for HVAC system since its very old, needs estimate for a new …" at bounding box center [644, 320] width 837 height 60
click at [948, 310] on textarea "Needs replacement for HVAC system since its very old, needs estimate for a new …" at bounding box center [644, 320] width 837 height 60
click at [825, 306] on textarea "Needs replacement for HVAC system since its very old, needs estimate for a new …" at bounding box center [644, 320] width 837 height 60
drag, startPoint x: 794, startPoint y: 302, endPoint x: 204, endPoint y: 279, distance: 589.8
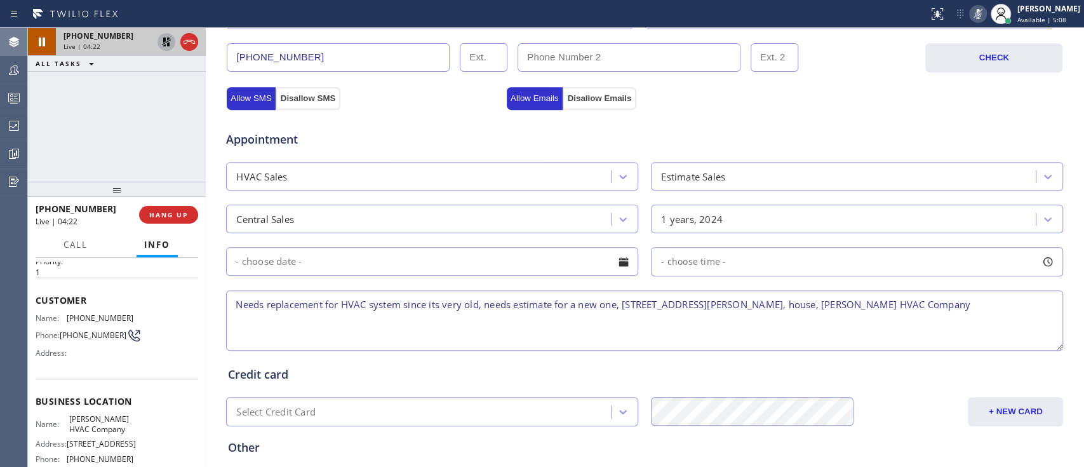
click at [204, 279] on div "+16149550147 Live | 04:22 ALL TASKS ALL TASKS ACTIVE TASKS TASKS IN WRAP UP +16…" at bounding box center [556, 247] width 1056 height 439
type textarea "Needs replacement for HVAC system since its very old, needs estimate for a new …"
click at [164, 43] on icon at bounding box center [166, 41] width 15 height 15
click at [975, 9] on icon at bounding box center [978, 14] width 6 height 10
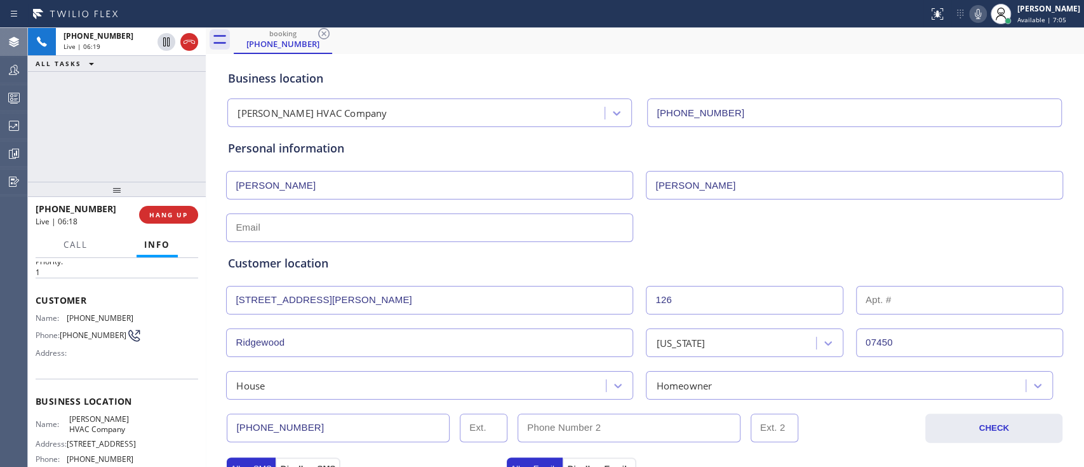
scroll to position [30, 0]
click at [453, 227] on input "text" at bounding box center [429, 228] width 407 height 29
type input "no@gmail.com"
click at [782, 235] on div "no@gmail.com" at bounding box center [645, 226] width 840 height 31
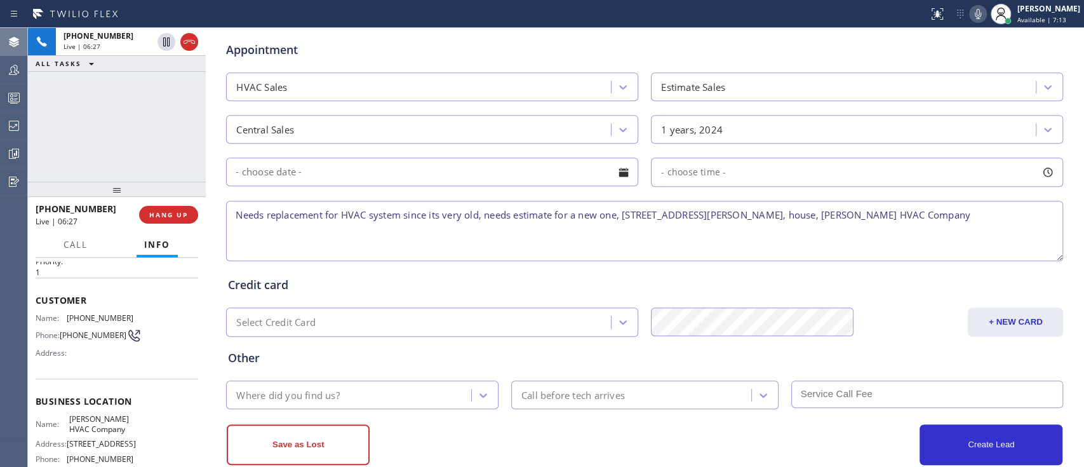
scroll to position [492, 0]
click at [978, 218] on textarea "Needs replacement for HVAC system since its very old, needs estimate for a new …" at bounding box center [644, 229] width 837 height 60
type textarea "Needs replacement for HVAC system since its very old, needs estimate for a new …"
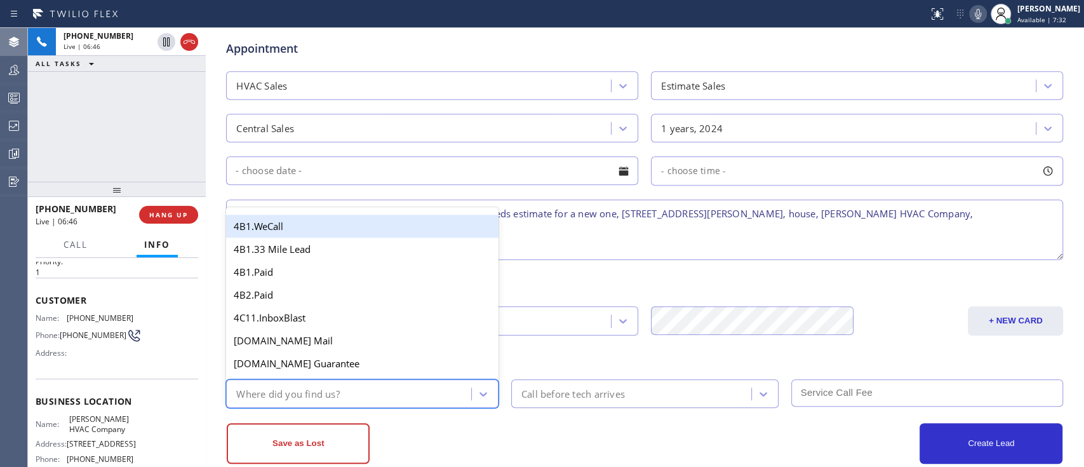
click at [420, 399] on div "Where did you find us?" at bounding box center [350, 393] width 241 height 22
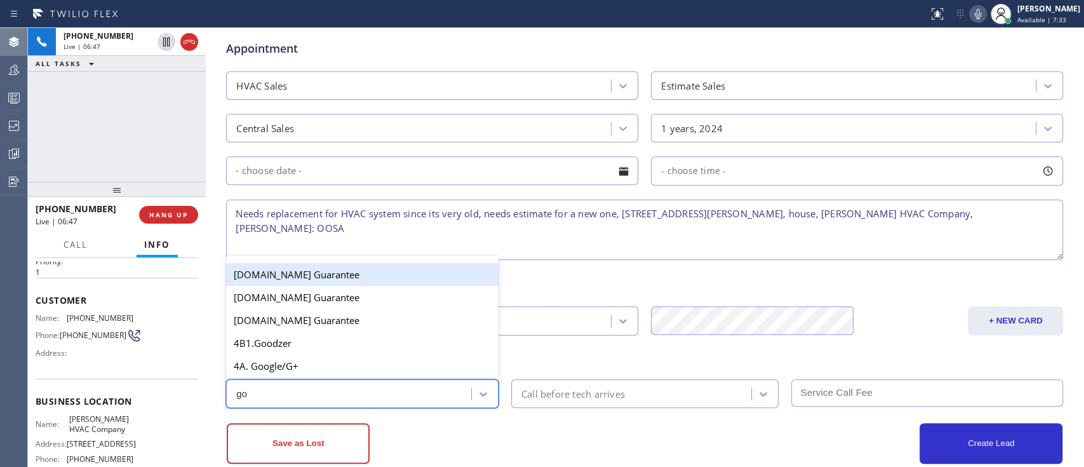
type input "goo"
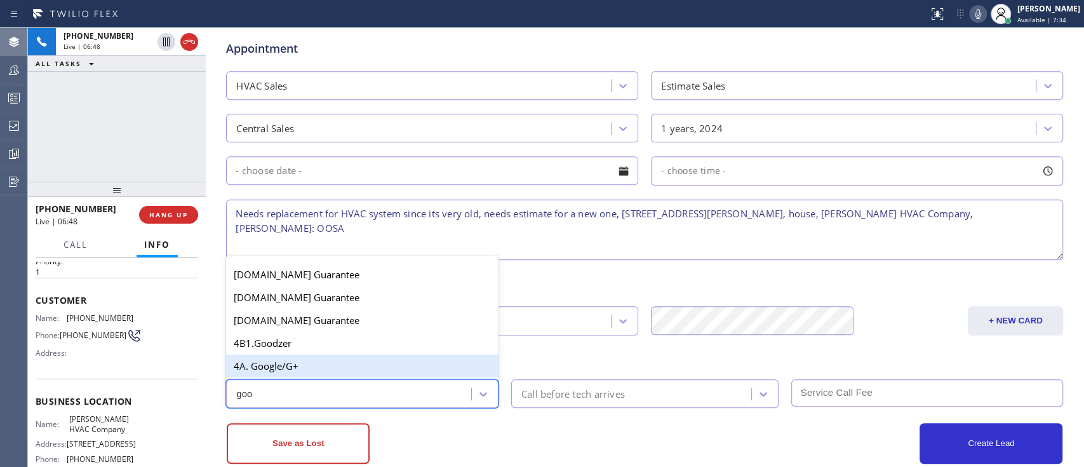
click at [404, 372] on div "4A. Google/G+" at bounding box center [362, 365] width 272 height 23
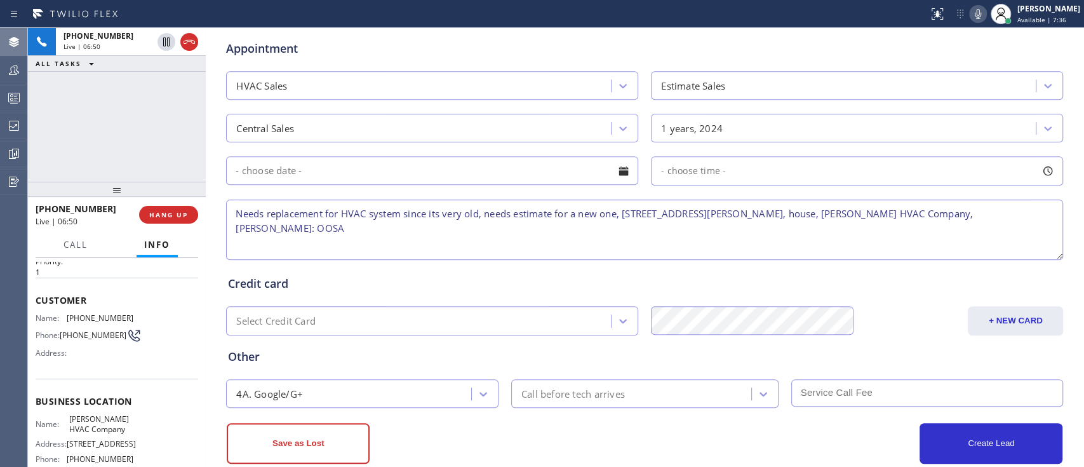
click at [1045, 222] on textarea "Needs replacement for HVAC system since its very old, needs estimate for a new …" at bounding box center [644, 229] width 837 height 60
click at [905, 227] on textarea "Needs replacement for HVAC system since its very old, needs estimate for a new …" at bounding box center [644, 229] width 837 height 60
type textarea "Needs replacement for HVAC system since its very old, needs estimate for a new …"
click at [70, 240] on span "Call" at bounding box center [76, 244] width 24 height 11
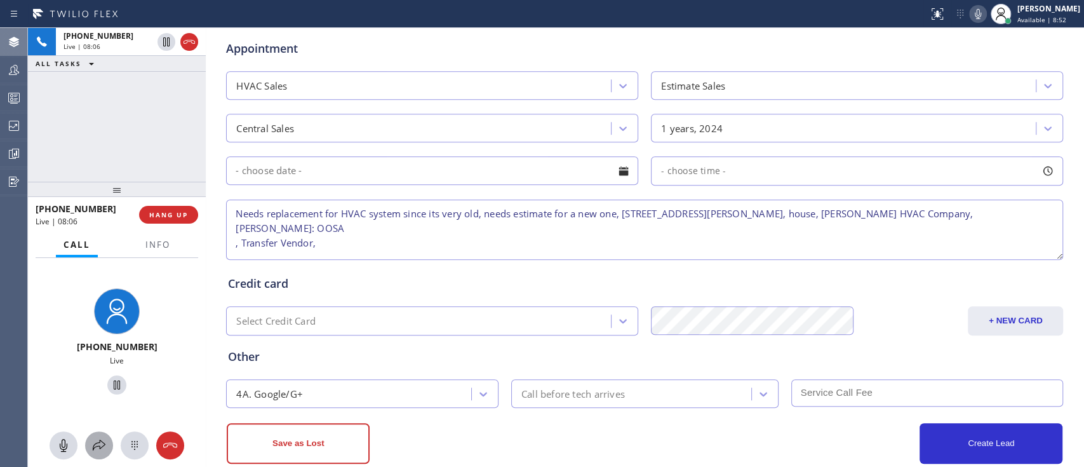
click at [103, 446] on icon at bounding box center [98, 445] width 15 height 15
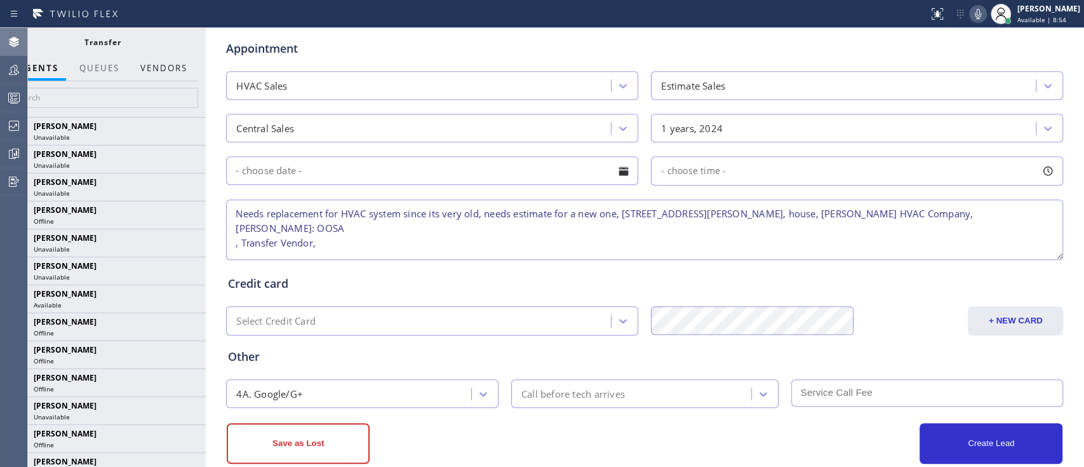
click at [185, 75] on button "Vendors" at bounding box center [164, 68] width 62 height 25
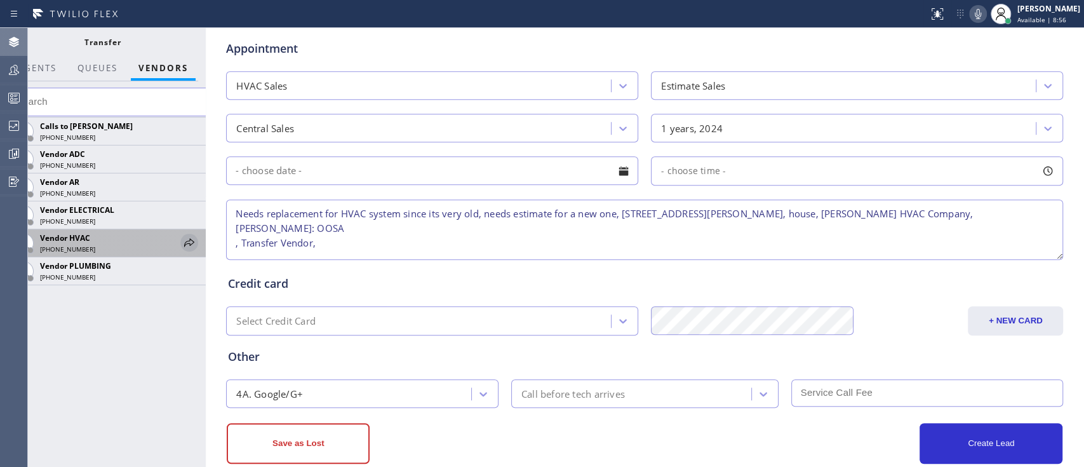
click at [191, 243] on icon at bounding box center [189, 242] width 15 height 15
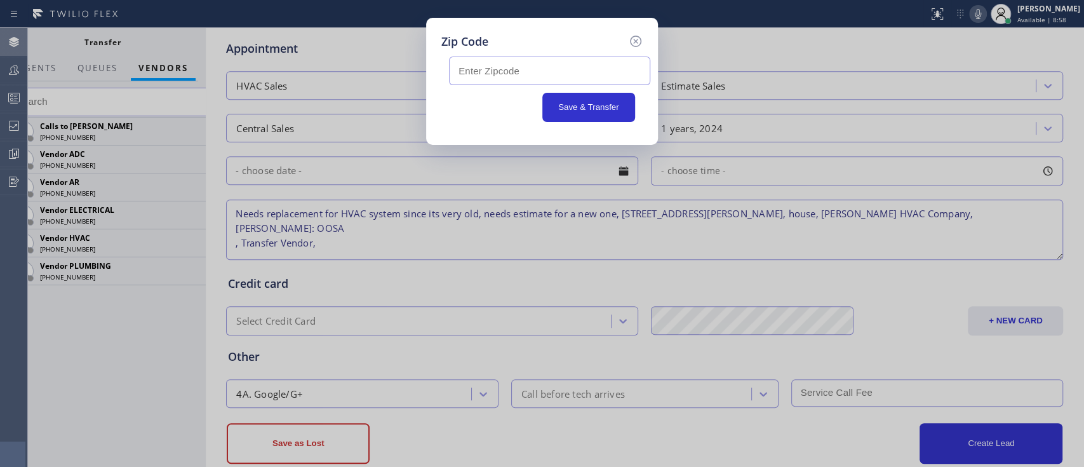
click at [556, 60] on input "text" at bounding box center [549, 71] width 201 height 29
type input "07450"
click at [598, 109] on button "Save & Transfer" at bounding box center [588, 107] width 93 height 29
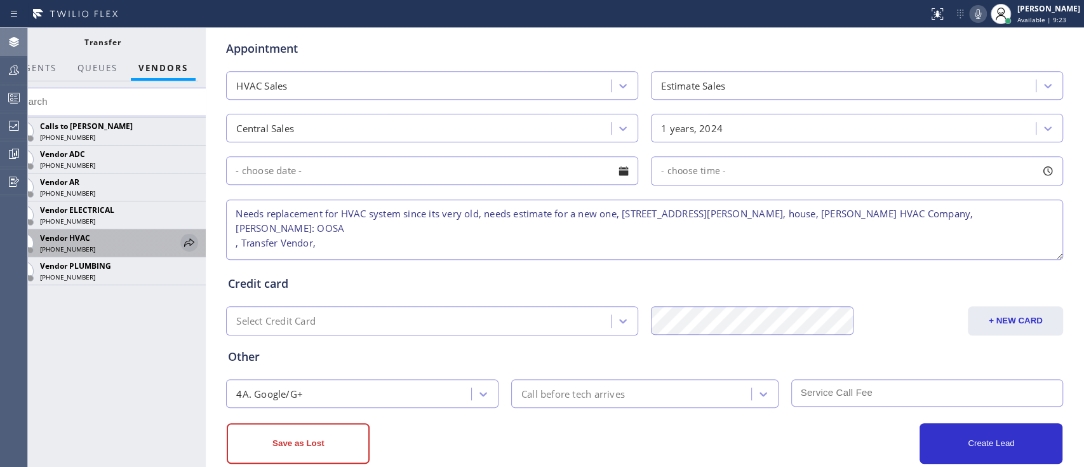
click at [191, 241] on icon at bounding box center [189, 242] width 15 height 15
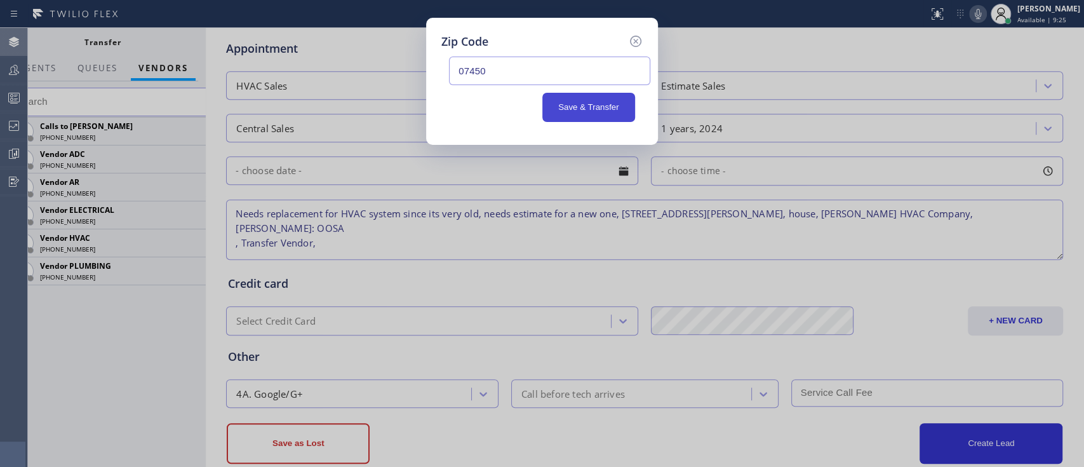
click at [586, 109] on button "Save & Transfer" at bounding box center [588, 107] width 93 height 29
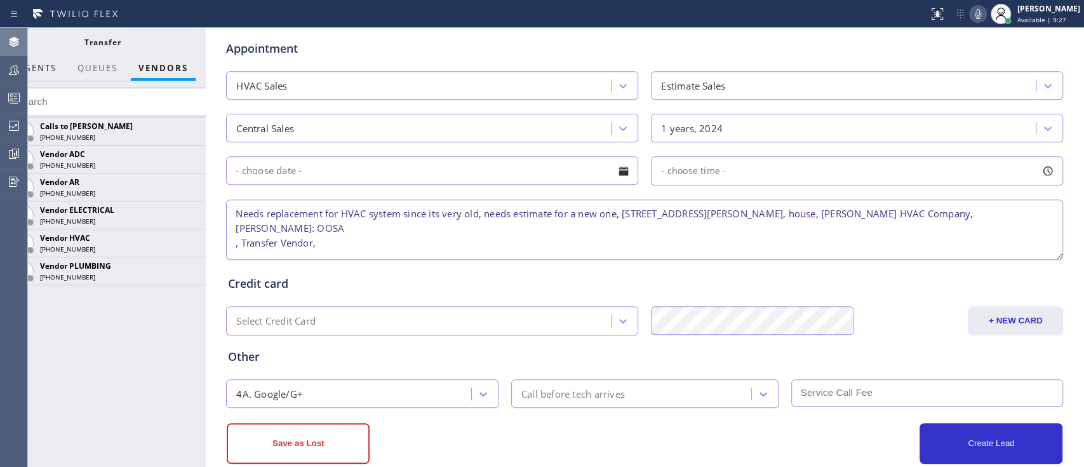
click at [41, 76] on button "AGENTS" at bounding box center [37, 68] width 54 height 25
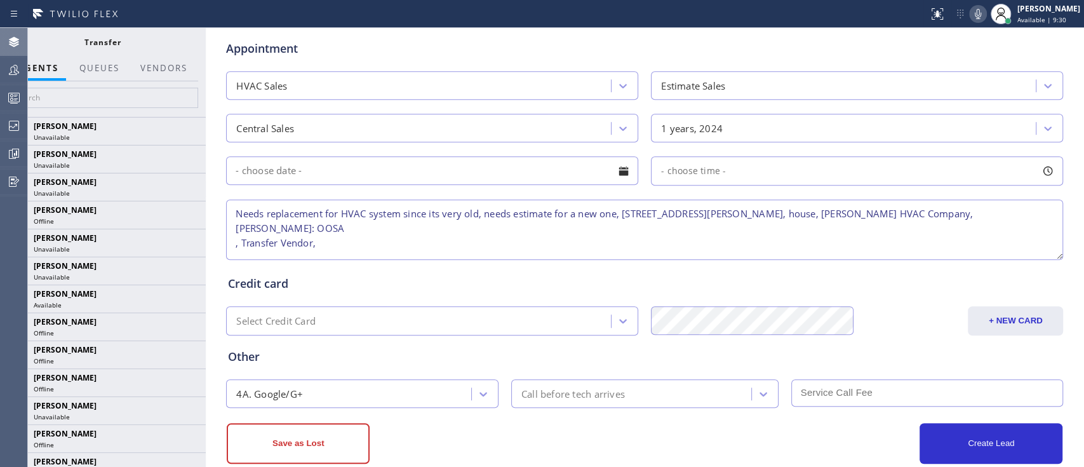
click at [3, 37] on div at bounding box center [14, 41] width 28 height 15
click at [347, 436] on button "Save as Lost" at bounding box center [298, 443] width 143 height 41
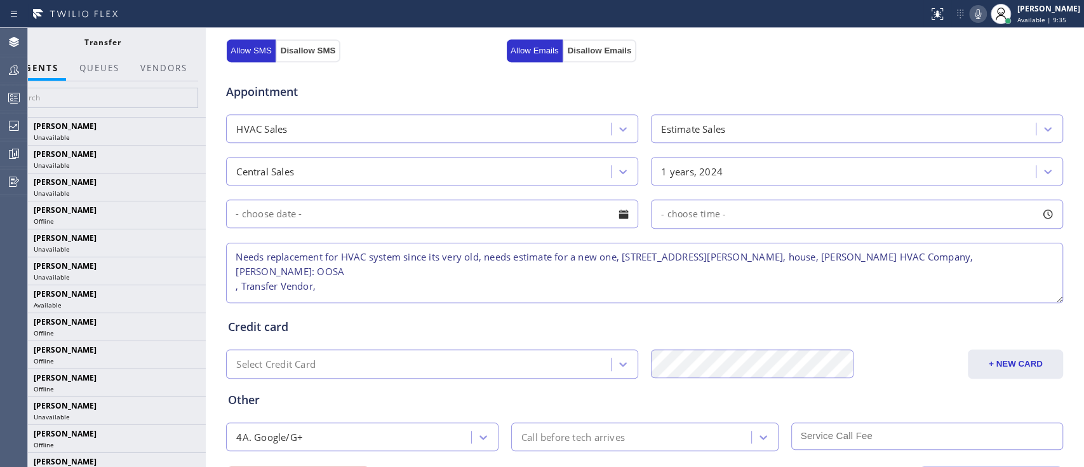
scroll to position [535, 0]
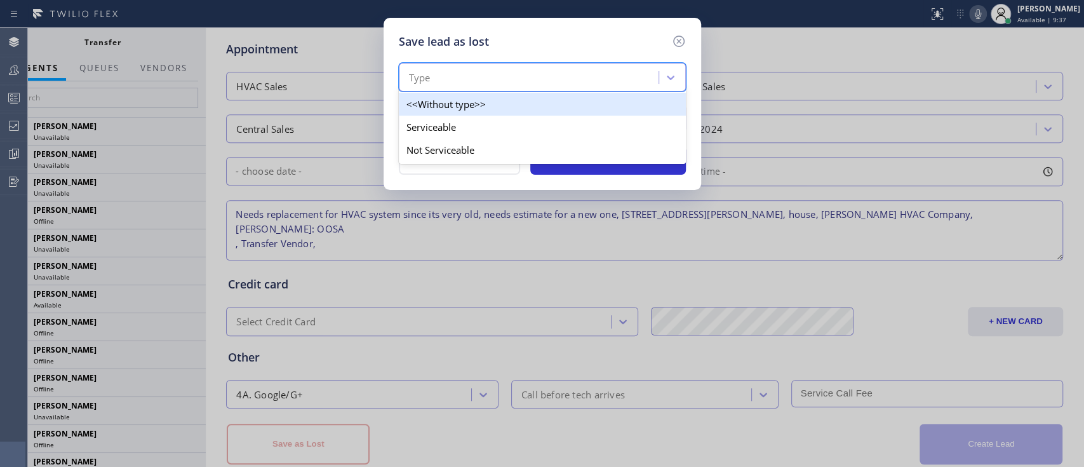
click at [563, 87] on div "Type" at bounding box center [531, 78] width 256 height 22
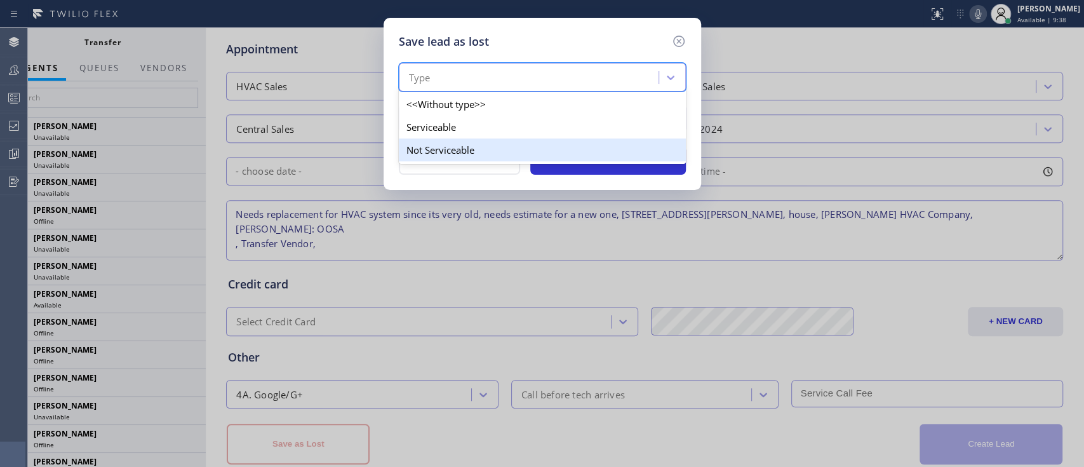
click at [508, 155] on div "Not Serviceable" at bounding box center [542, 149] width 287 height 23
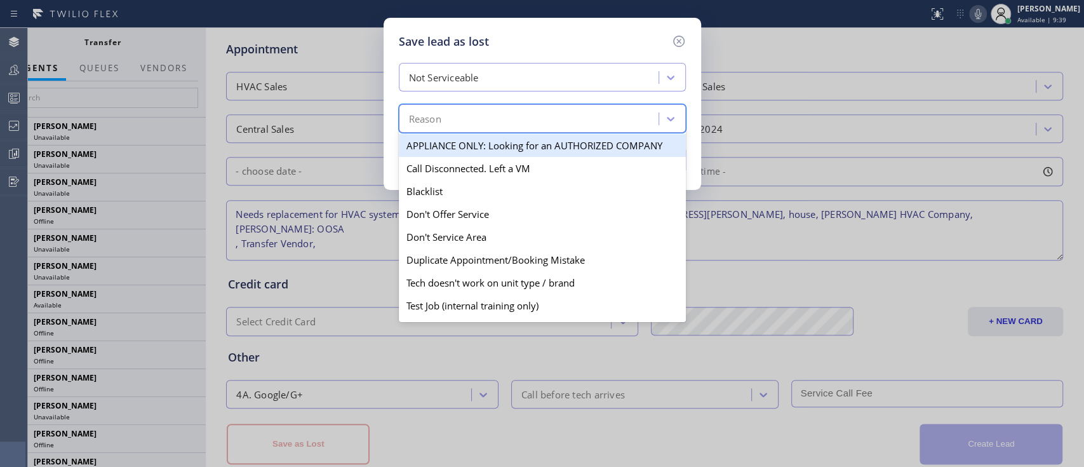
click at [524, 126] on div "Reason" at bounding box center [531, 119] width 256 height 22
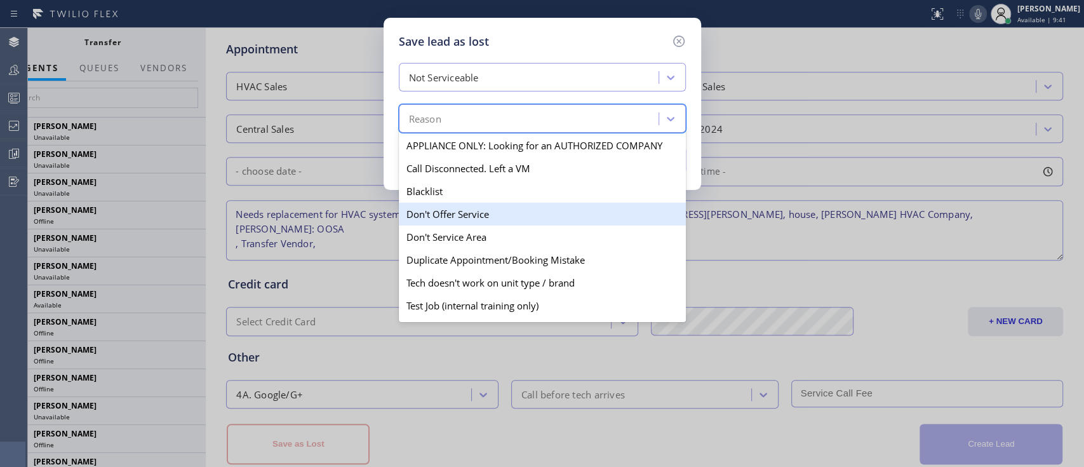
click at [494, 213] on div "Don't Offer Service" at bounding box center [542, 214] width 287 height 23
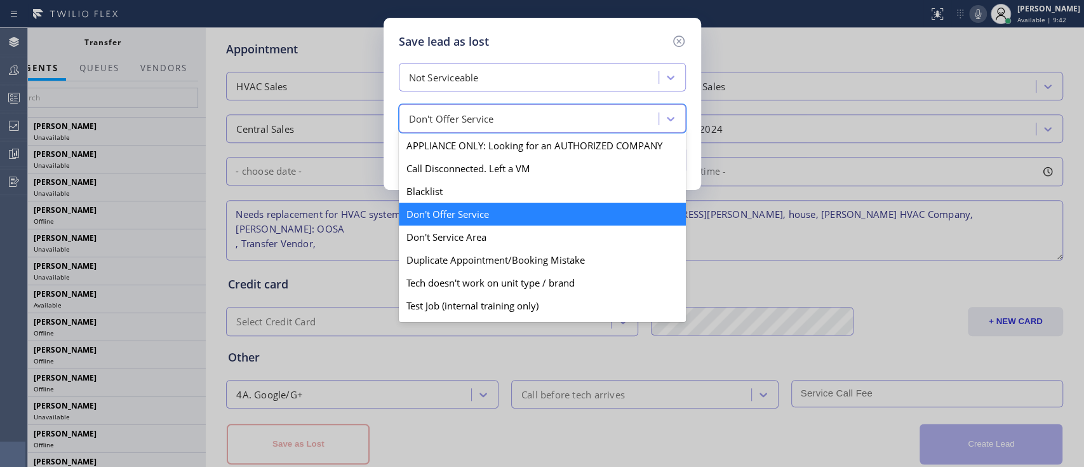
click at [513, 121] on div "Don't Offer Service" at bounding box center [531, 119] width 256 height 22
click at [479, 238] on div "Don't Service Area" at bounding box center [542, 236] width 287 height 23
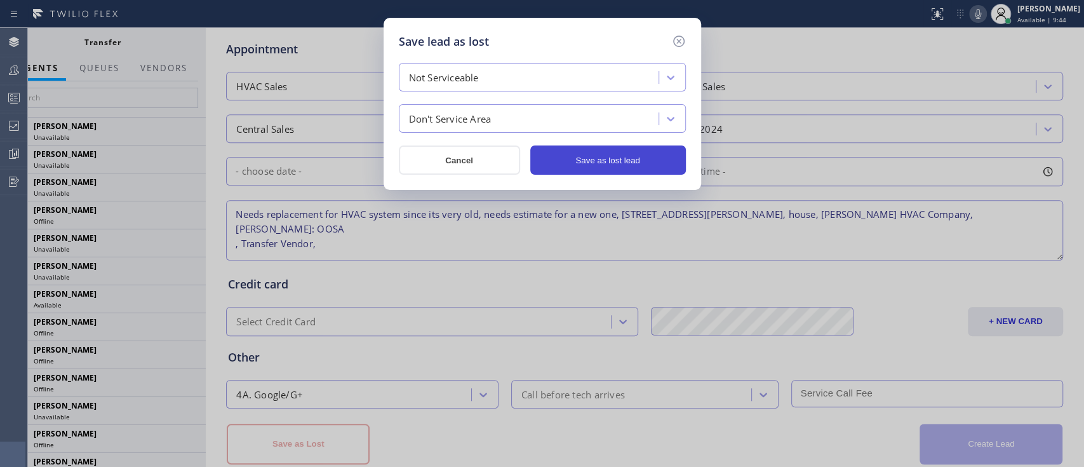
click at [620, 155] on button "Save as lost lead" at bounding box center [608, 159] width 156 height 29
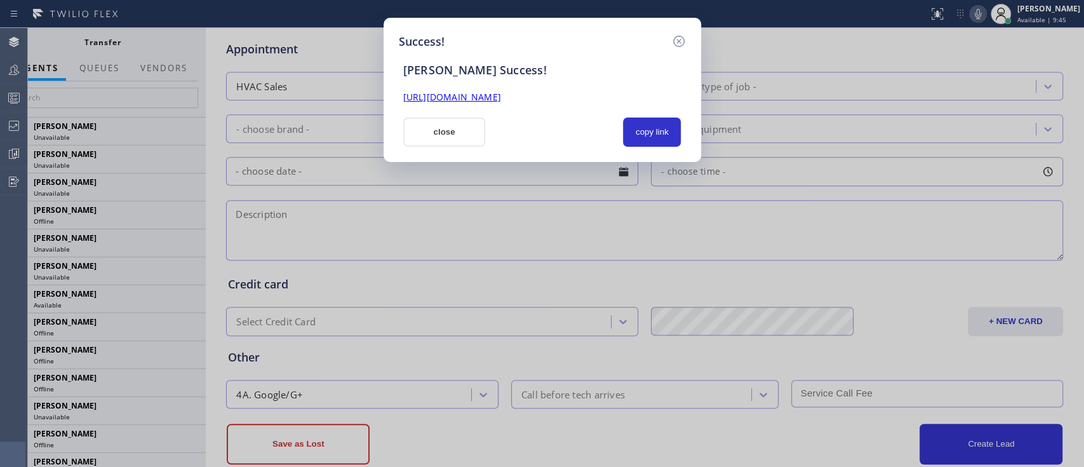
click at [452, 149] on div "Success! SAL Success! https://erp.apollosoft.co/customer/757088#portlet_lead cl…" at bounding box center [543, 90] width 318 height 144
click at [501, 93] on link "[URL][DOMAIN_NAME]" at bounding box center [452, 97] width 98 height 12
click at [449, 135] on button "close" at bounding box center [444, 131] width 83 height 29
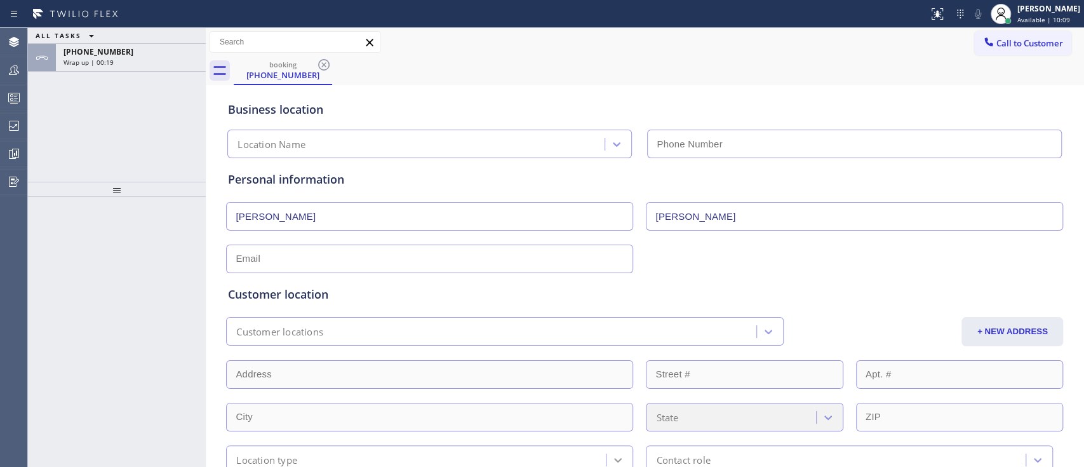
type input "[PHONE_NUMBER]"
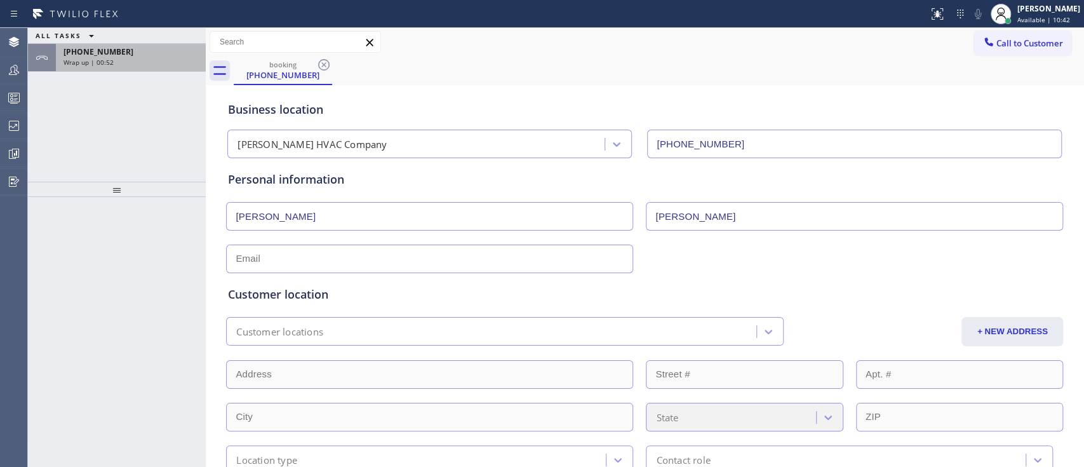
click at [133, 58] on div "Wrap up | 00:52" at bounding box center [131, 62] width 135 height 9
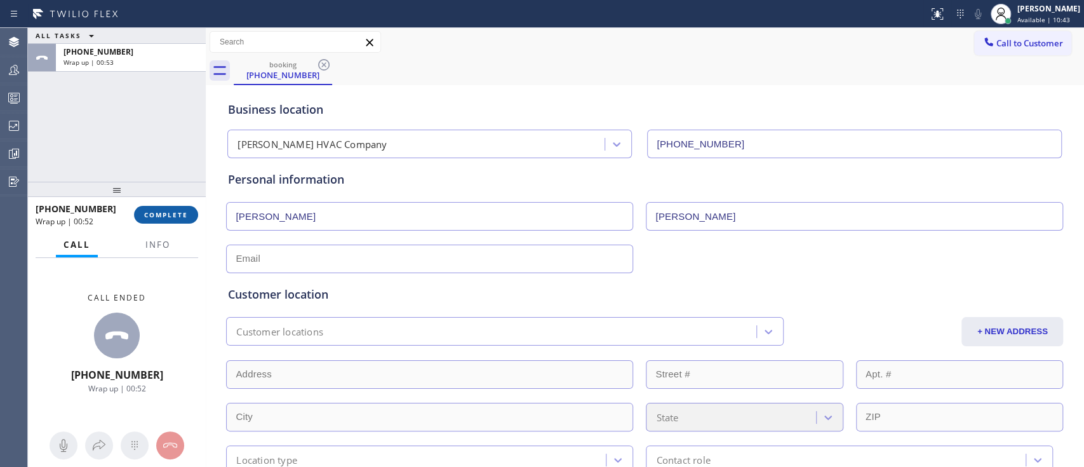
click at [173, 209] on button "COMPLETE" at bounding box center [166, 215] width 64 height 18
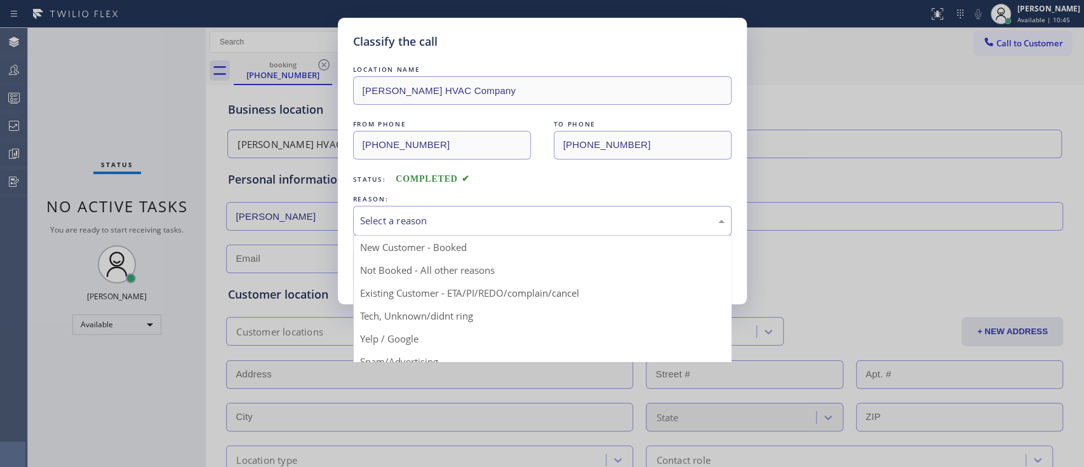
click at [528, 221] on div "Select a reason" at bounding box center [542, 220] width 365 height 15
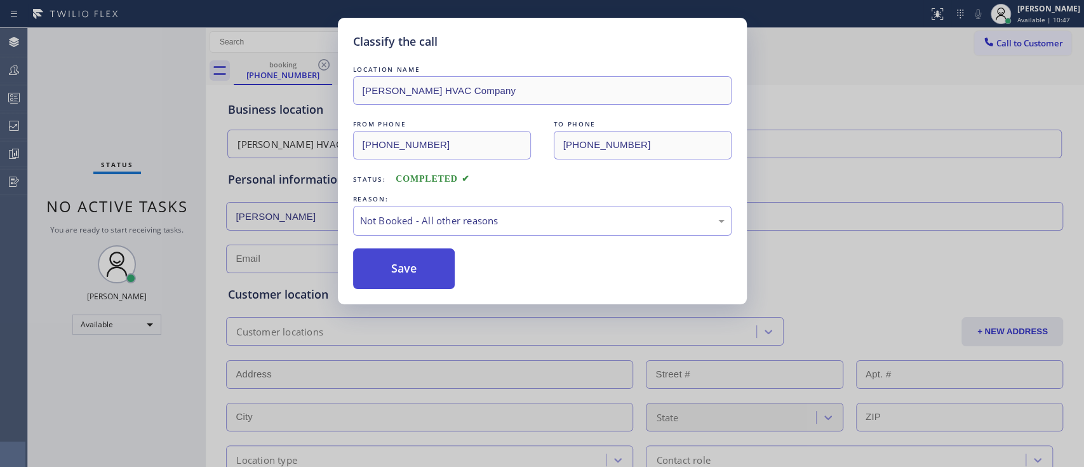
click at [447, 265] on button "Save" at bounding box center [404, 268] width 102 height 41
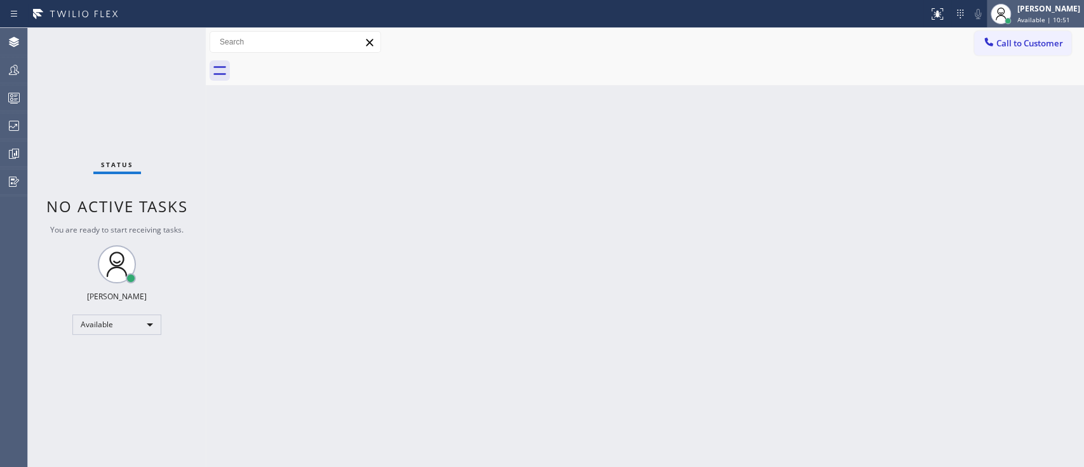
click at [1019, 12] on div "[PERSON_NAME]" at bounding box center [1048, 8] width 63 height 11
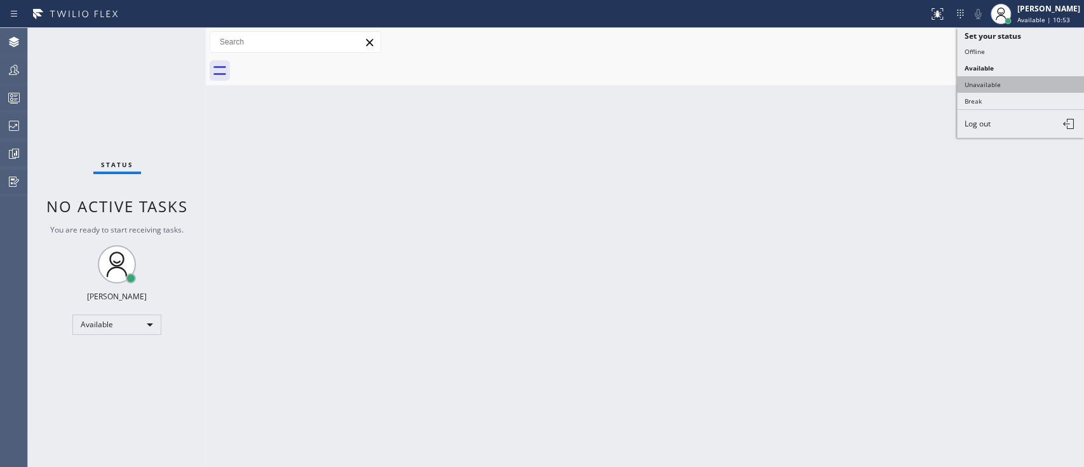
click at [989, 86] on button "Unavailable" at bounding box center [1020, 84] width 127 height 17
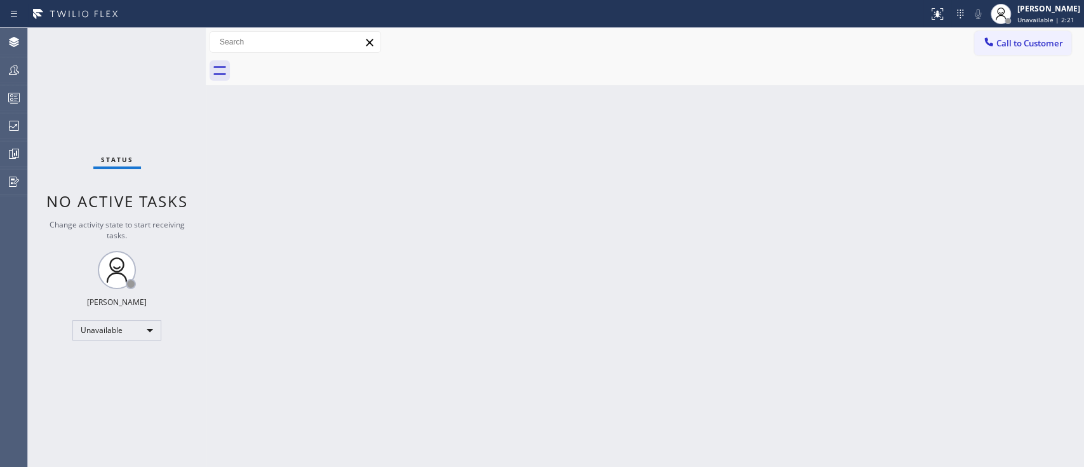
click at [1047, 128] on div "Back to Dashboard Change Sender ID Customers Technicians Select a contact Outbo…" at bounding box center [645, 247] width 878 height 439
